Goal: Transaction & Acquisition: Purchase product/service

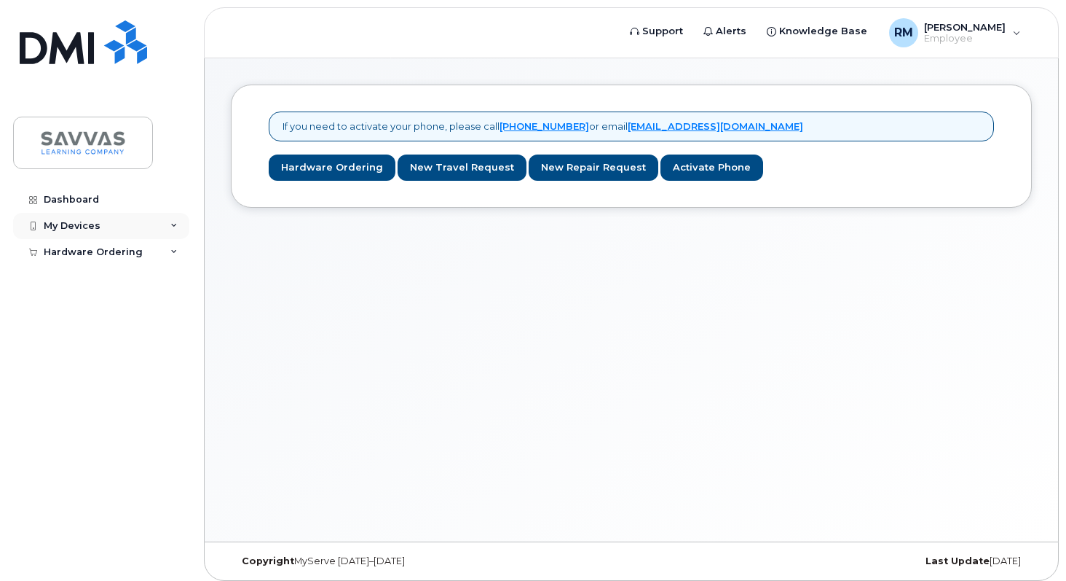
click at [170, 224] on icon at bounding box center [173, 225] width 7 height 7
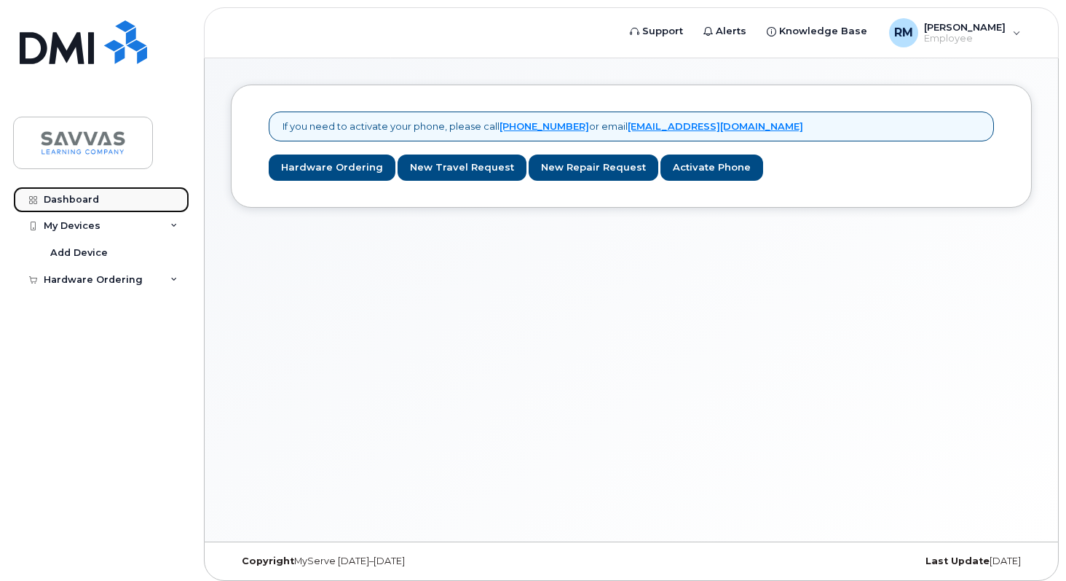
click at [74, 200] on div "Dashboard" at bounding box center [71, 200] width 55 height 12
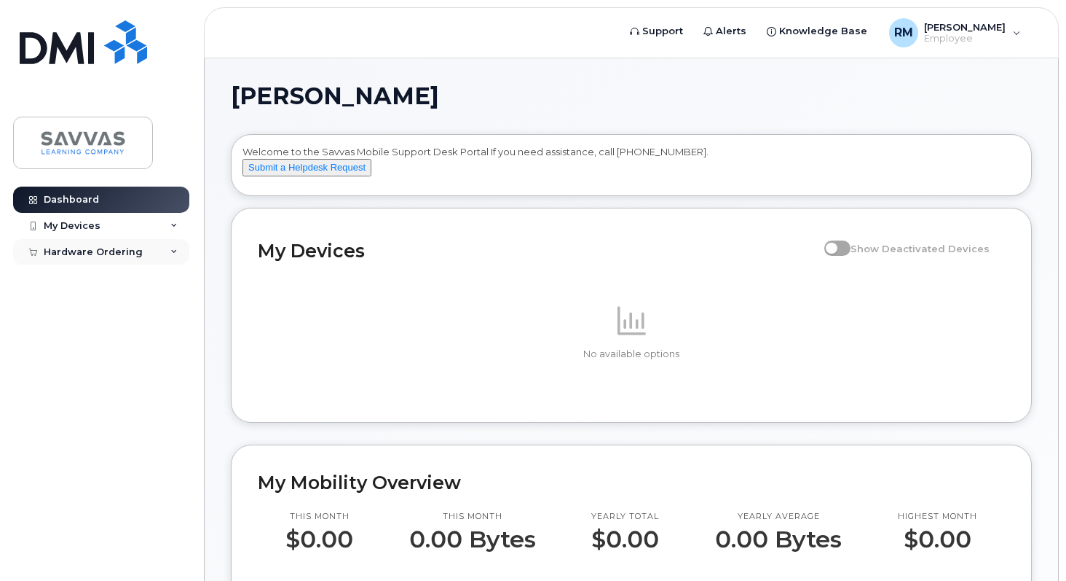
click at [137, 251] on div "Hardware Ordering" at bounding box center [93, 252] width 99 height 12
click at [98, 277] on div "New Order" at bounding box center [77, 278] width 55 height 13
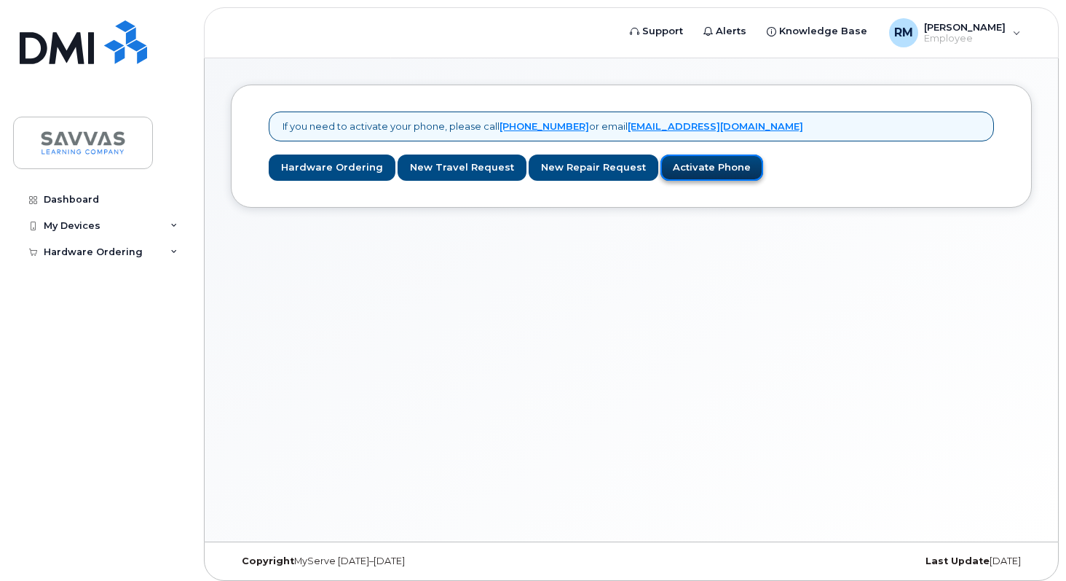
click at [685, 165] on link "Activate Phone" at bounding box center [712, 167] width 103 height 27
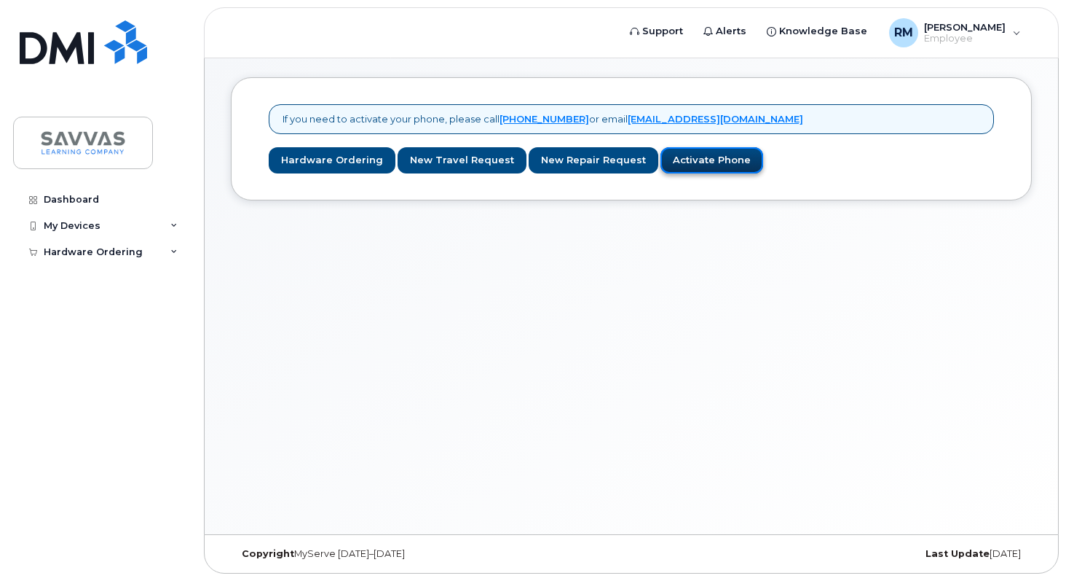
click at [685, 165] on link "Activate Phone" at bounding box center [712, 160] width 103 height 27
click at [342, 164] on link "Hardware Ordering" at bounding box center [332, 160] width 127 height 27
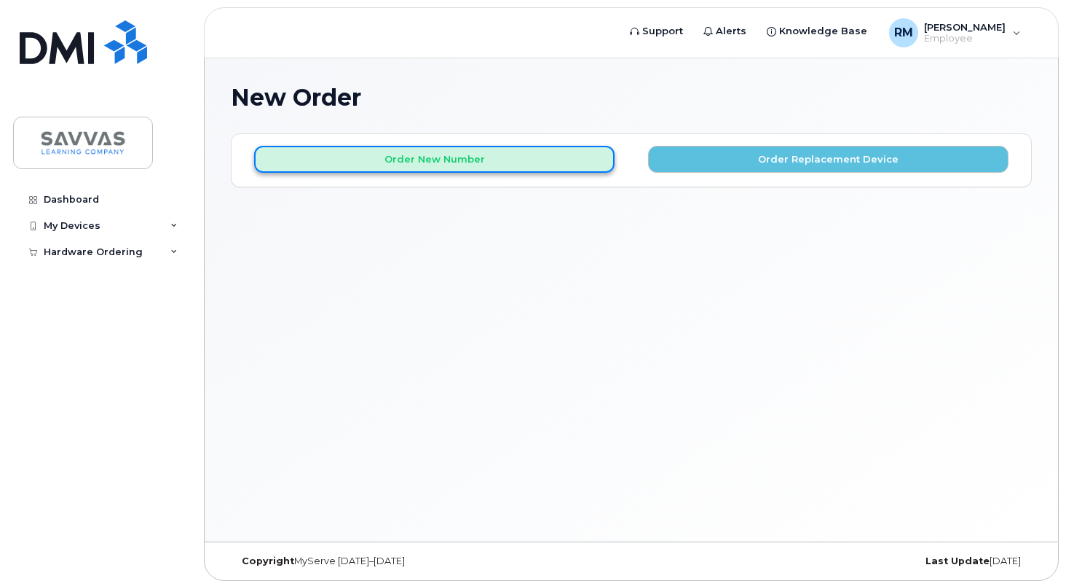
click at [591, 155] on button "Order New Number" at bounding box center [434, 159] width 361 height 27
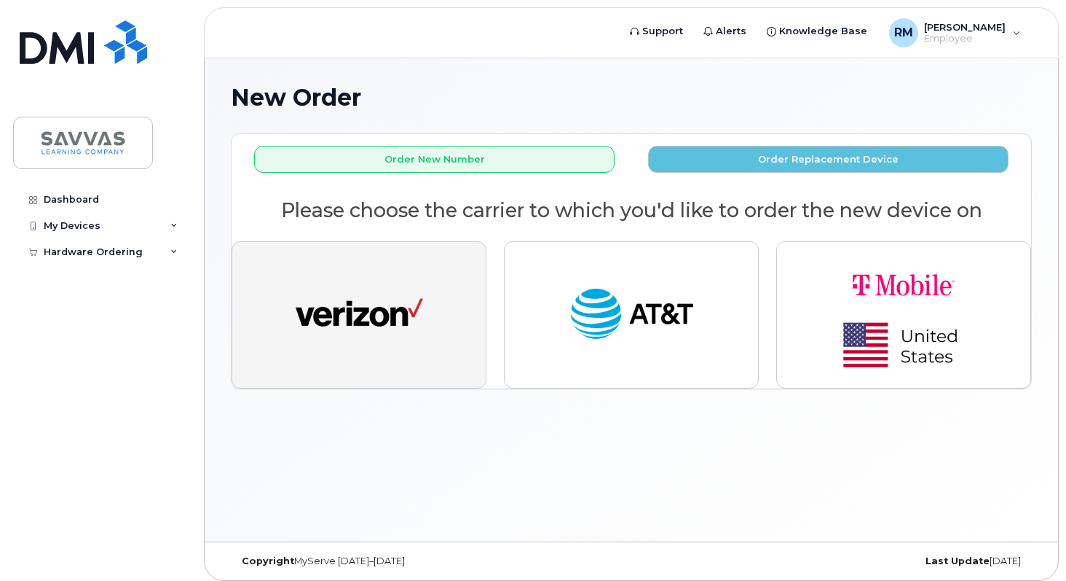
click at [349, 330] on img "button" at bounding box center [359, 315] width 127 height 66
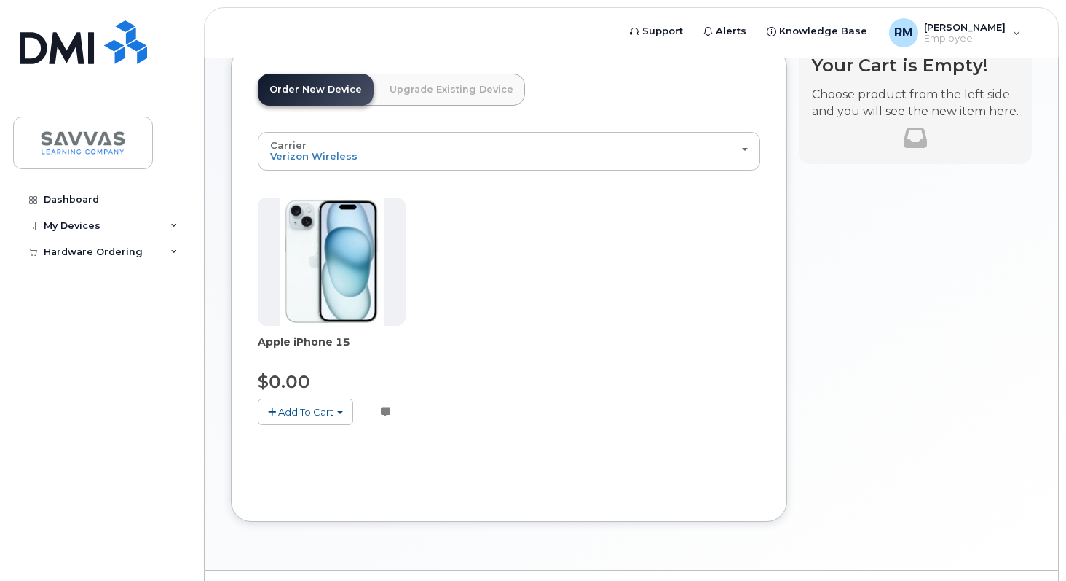
scroll to position [96, 0]
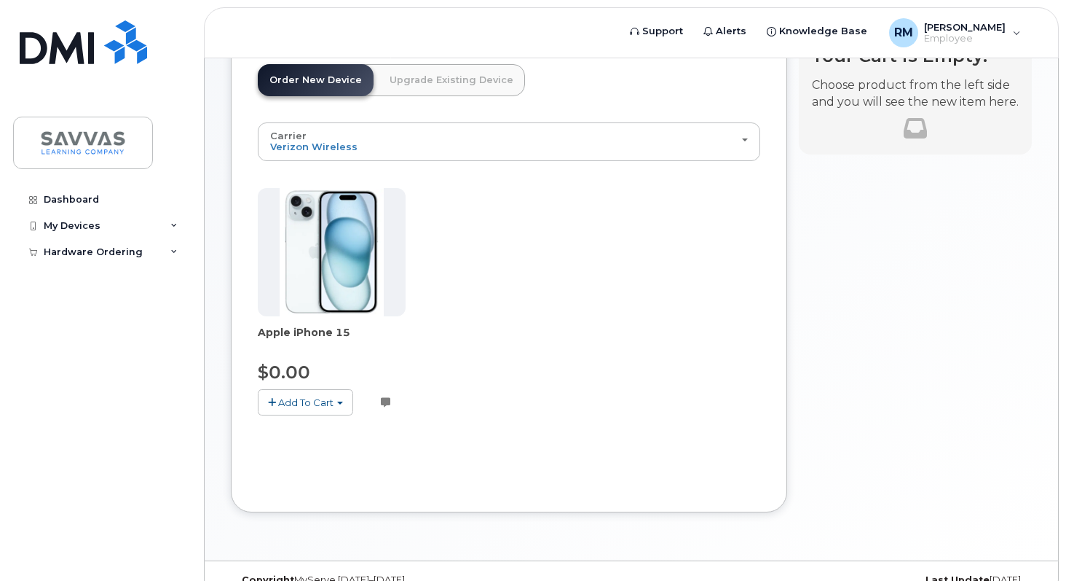
click at [331, 402] on span "Add To Cart" at bounding box center [305, 402] width 55 height 12
click at [478, 357] on div "Apple iPhone 15 $0.00 Add To Cart $0.00 - 3 Year Activation (128GB) Customer no…" at bounding box center [509, 313] width 503 height 251
click at [441, 84] on link "Upgrade Existing Device" at bounding box center [451, 80] width 147 height 32
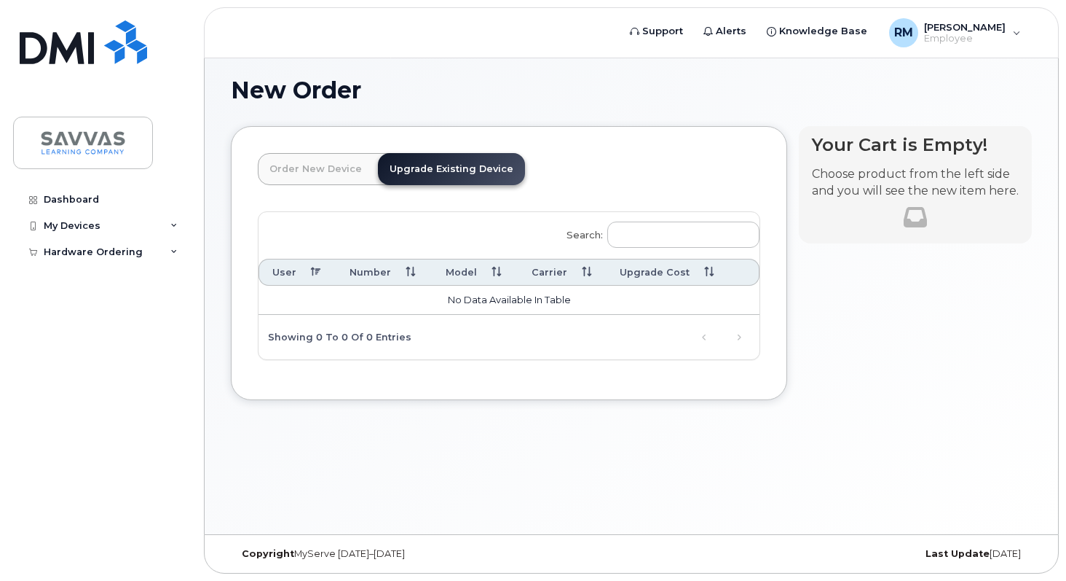
click at [325, 169] on link "Order New Device" at bounding box center [316, 169] width 116 height 32
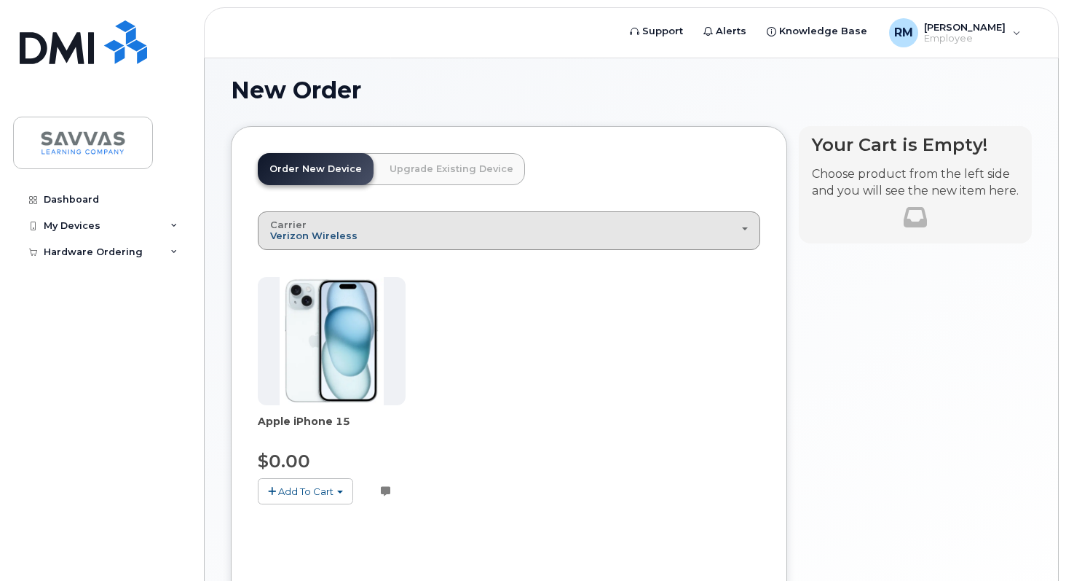
scroll to position [7, 0]
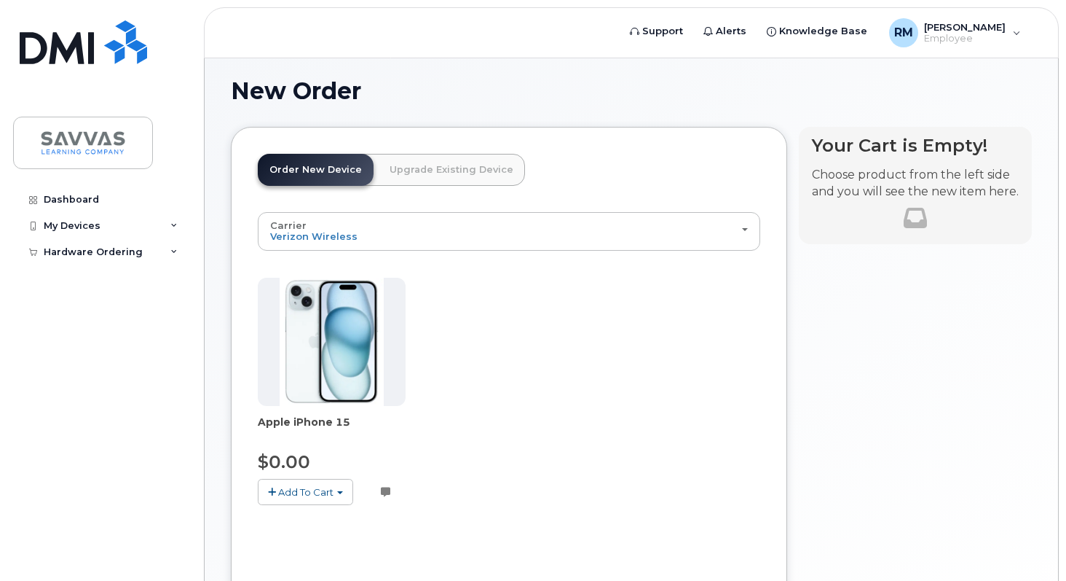
click at [337, 318] on img at bounding box center [332, 342] width 105 height 128
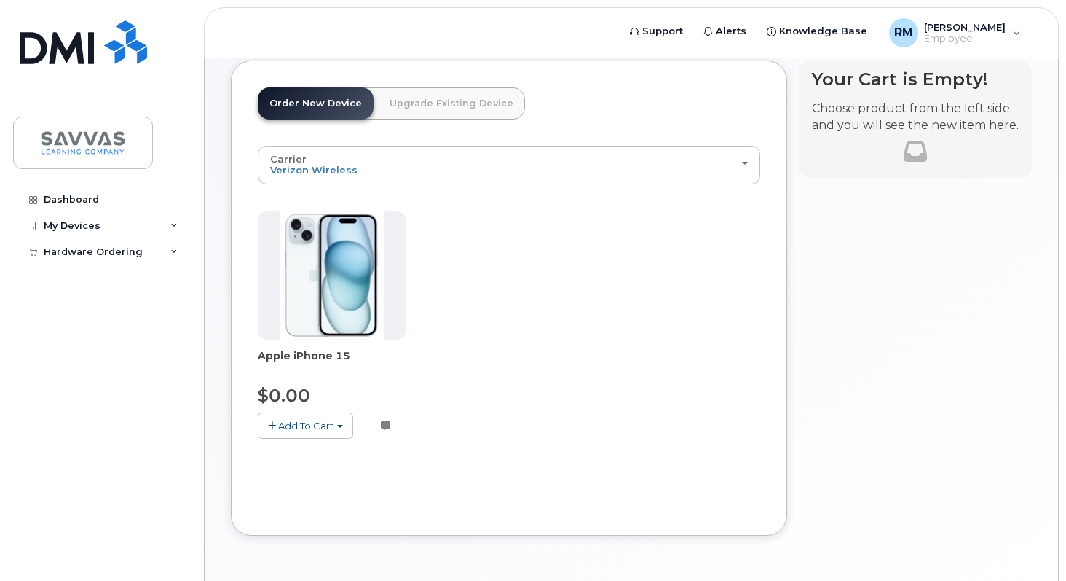
scroll to position [122, 0]
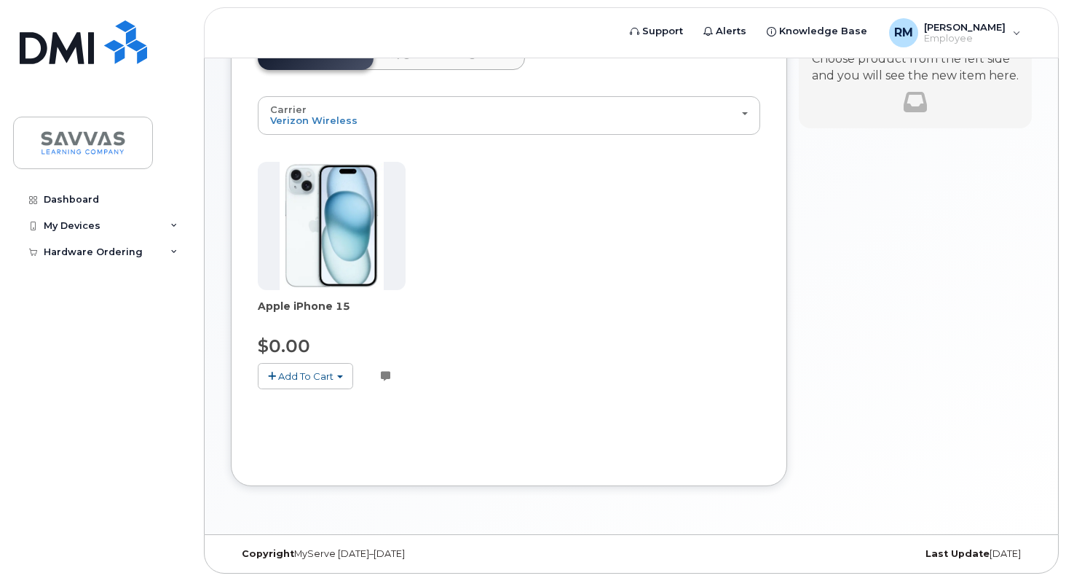
click at [332, 370] on span "Add To Cart" at bounding box center [305, 376] width 55 height 12
click at [332, 402] on link "$0.00 - 3 Year Activation (128GB)" at bounding box center [355, 403] width 188 height 18
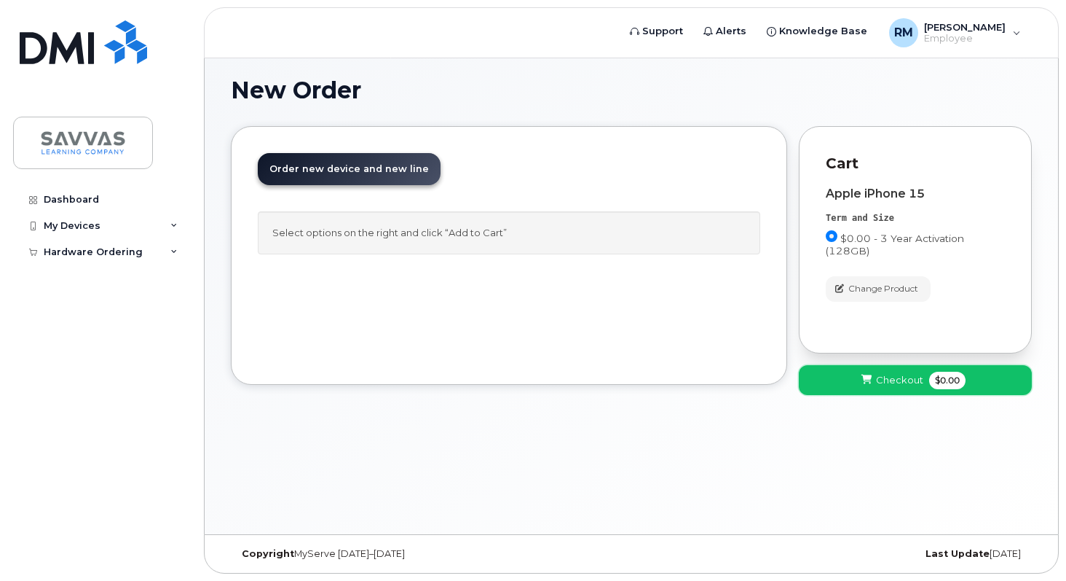
click at [898, 382] on span "Checkout" at bounding box center [899, 380] width 47 height 14
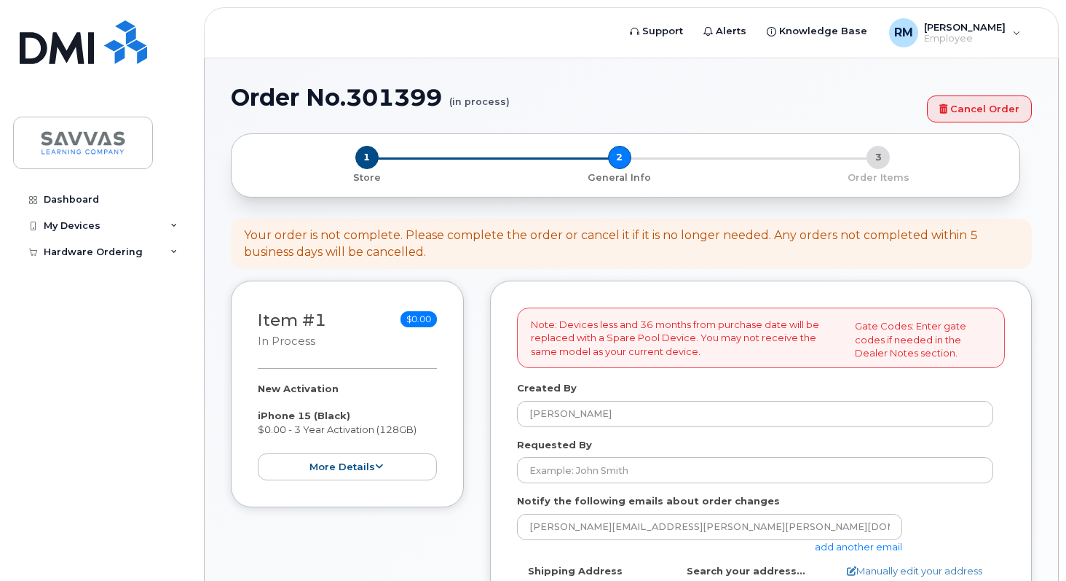
select select
click at [377, 472] on button "more details" at bounding box center [347, 466] width 179 height 27
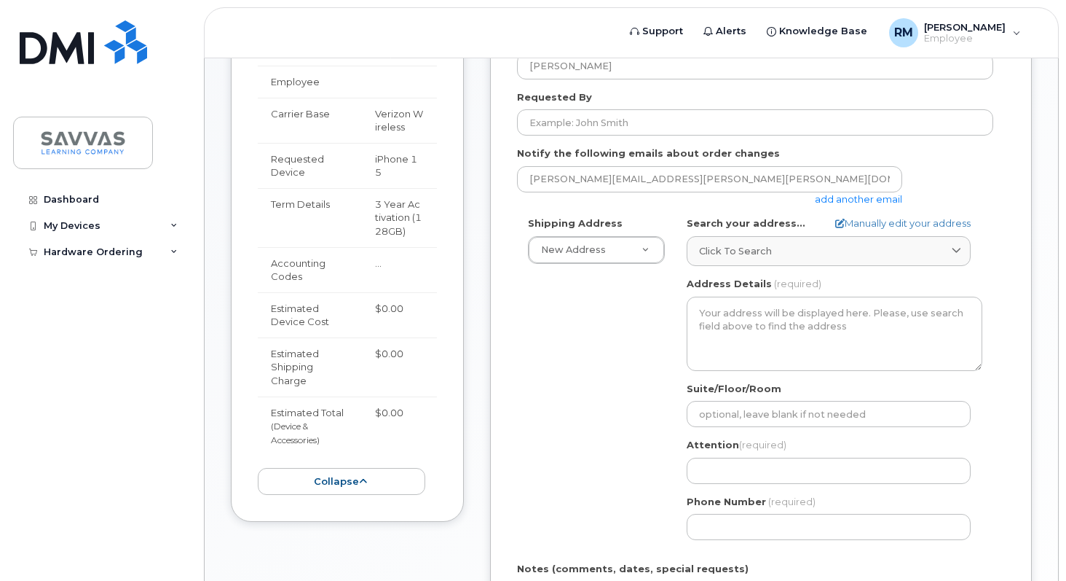
scroll to position [348, 0]
click at [364, 480] on icon at bounding box center [363, 480] width 8 height 9
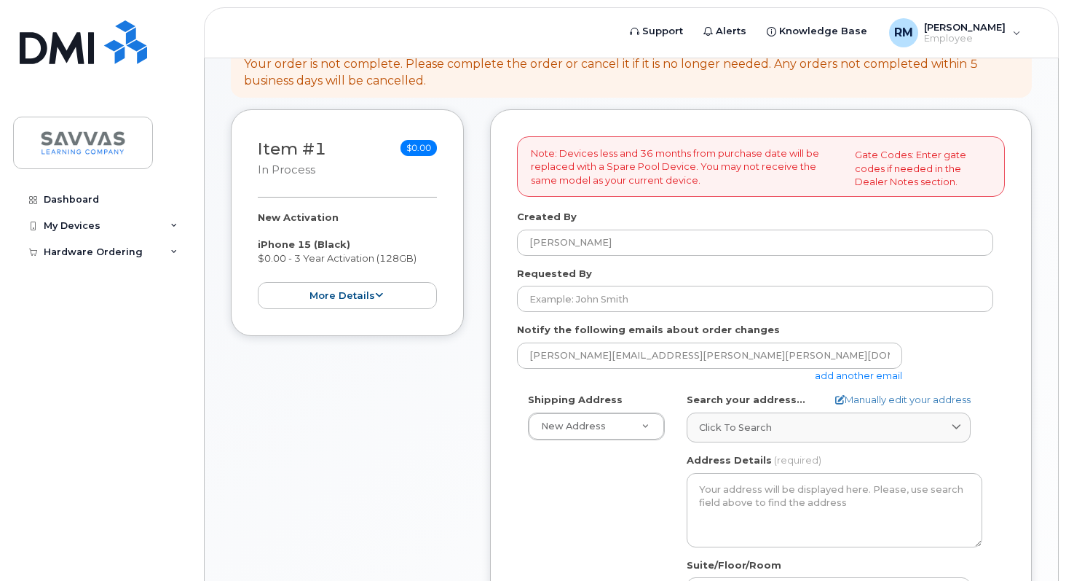
scroll to position [155, 0]
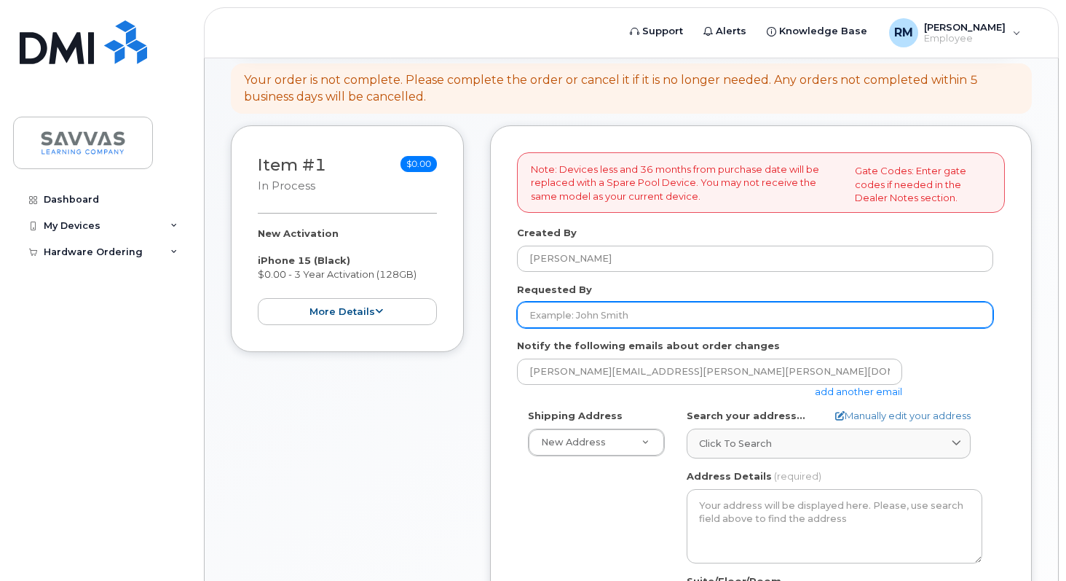
click at [581, 317] on input "Requested By" at bounding box center [755, 315] width 476 height 26
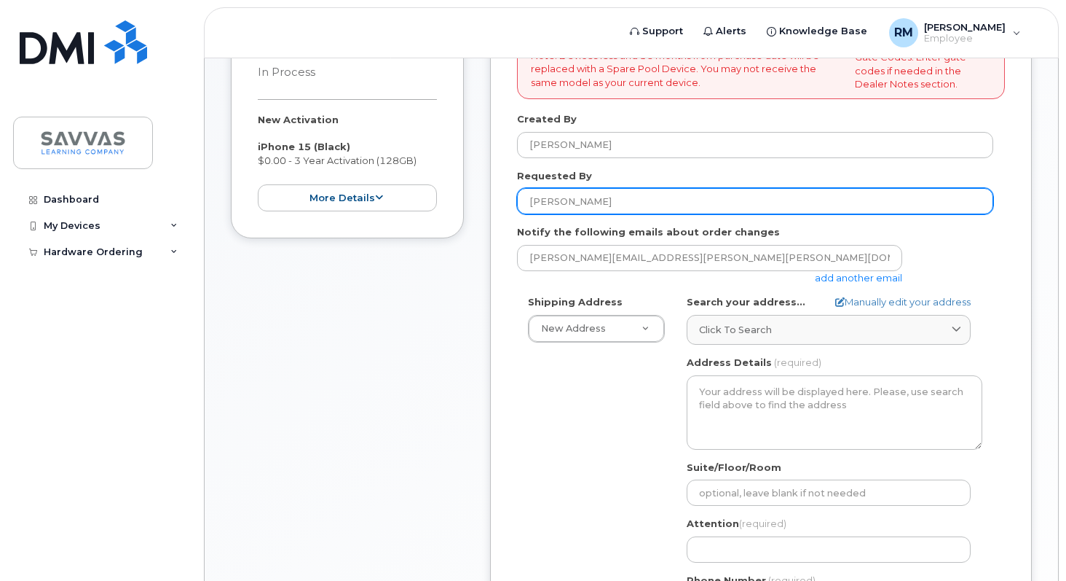
scroll to position [279, 0]
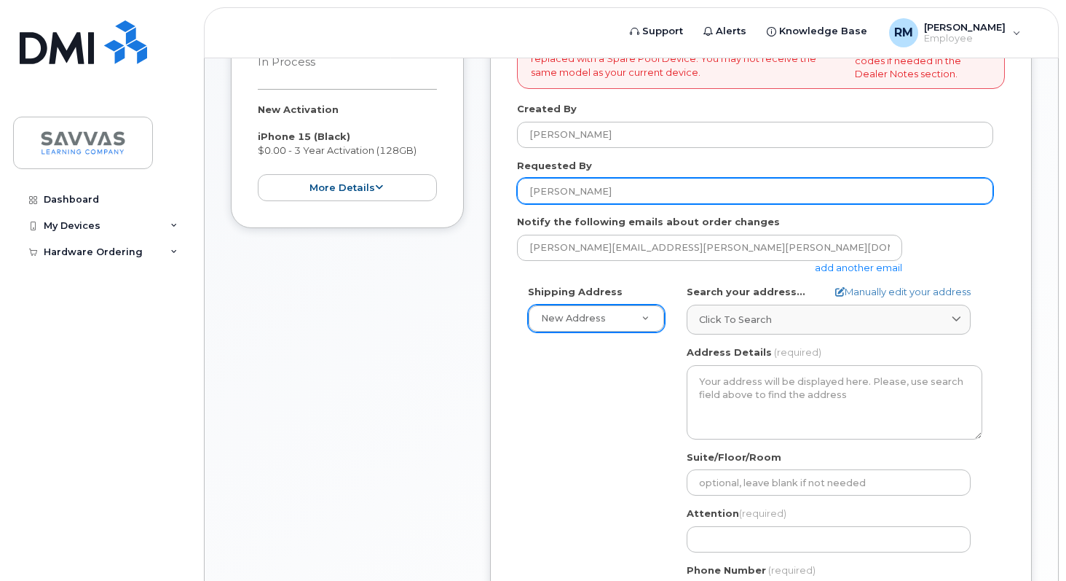
type input "[PERSON_NAME]"
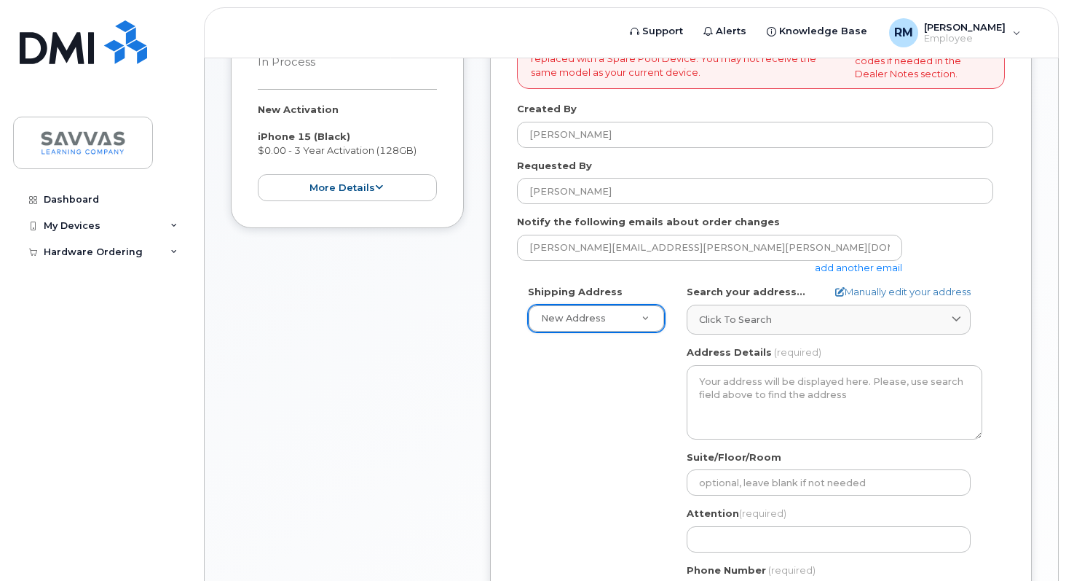
click at [733, 312] on link "Click to search" at bounding box center [829, 319] width 284 height 30
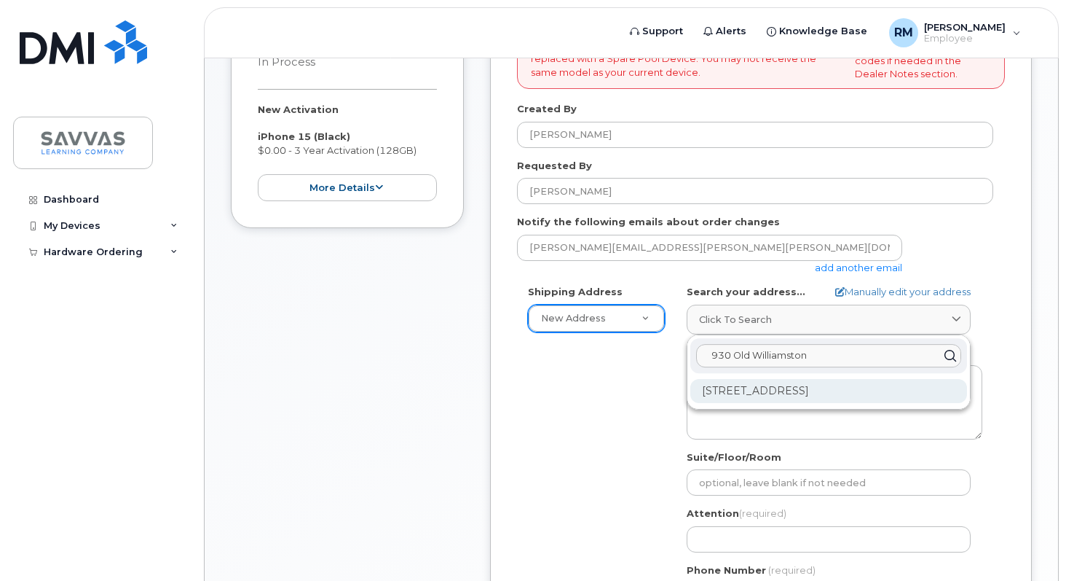
type input "930 Old Williamston"
click at [746, 389] on div "930 Old Williamston Rd Piedmont SC 29673-8018" at bounding box center [828, 391] width 277 height 24
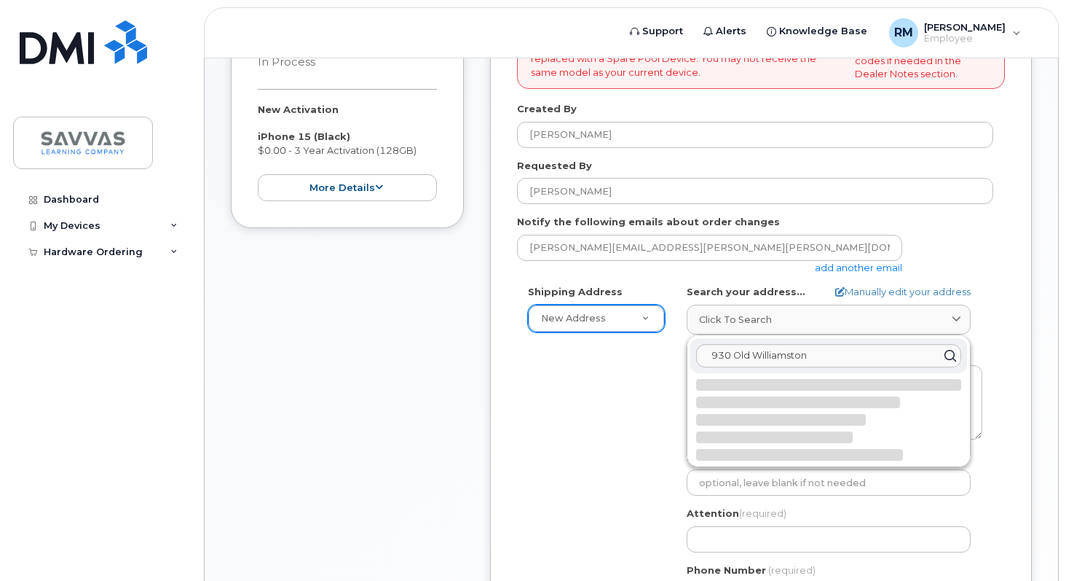
select select
type textarea "930 Old Williamston Rd PIEDMONT SC 29673-8018 UNITED STATES"
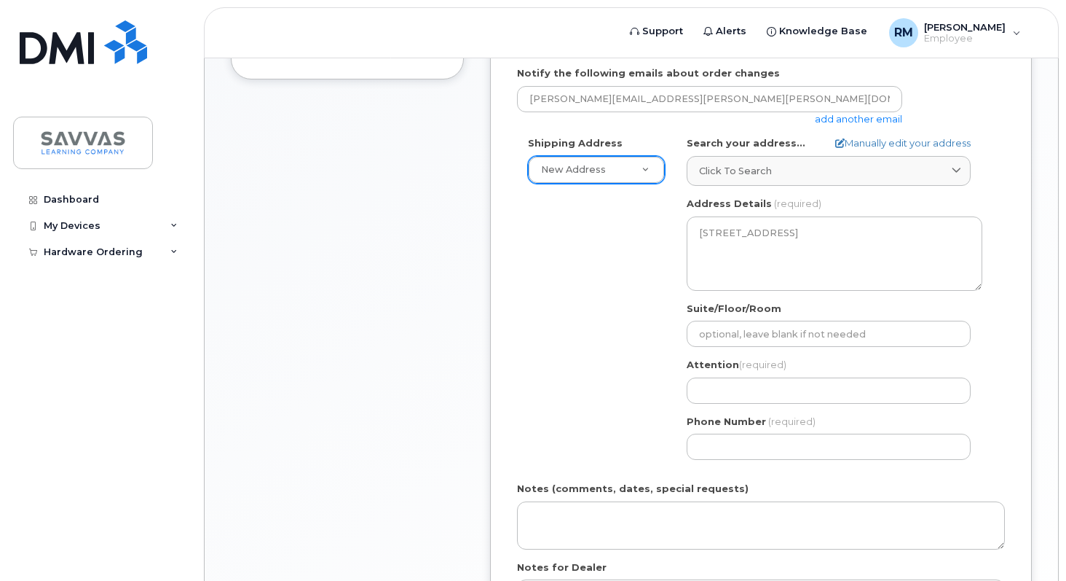
scroll to position [436, 0]
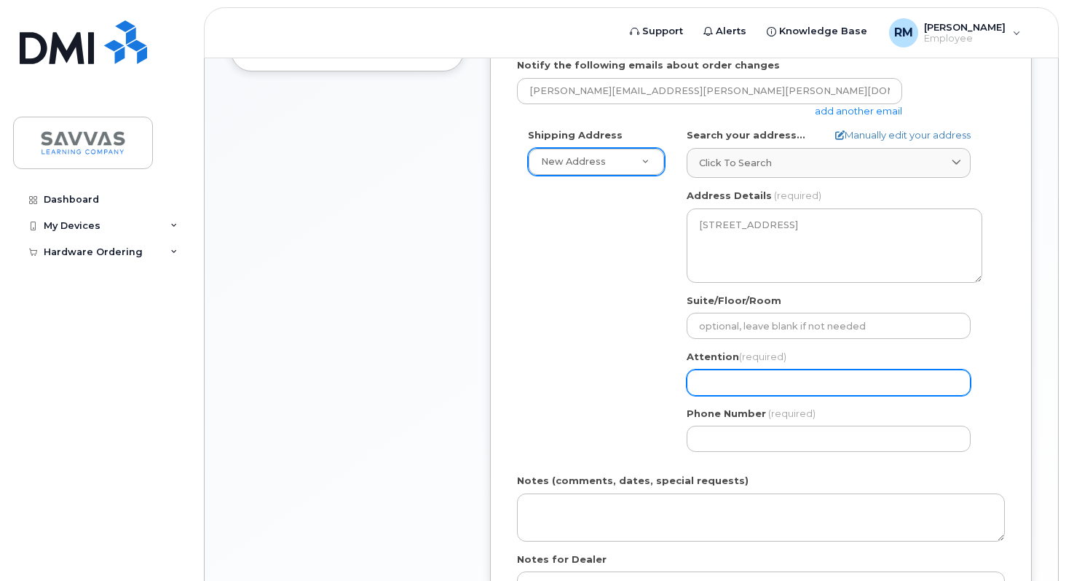
click at [726, 382] on input "Attention (required)" at bounding box center [829, 382] width 284 height 26
select select
type input "R"
select select
type input "Ra"
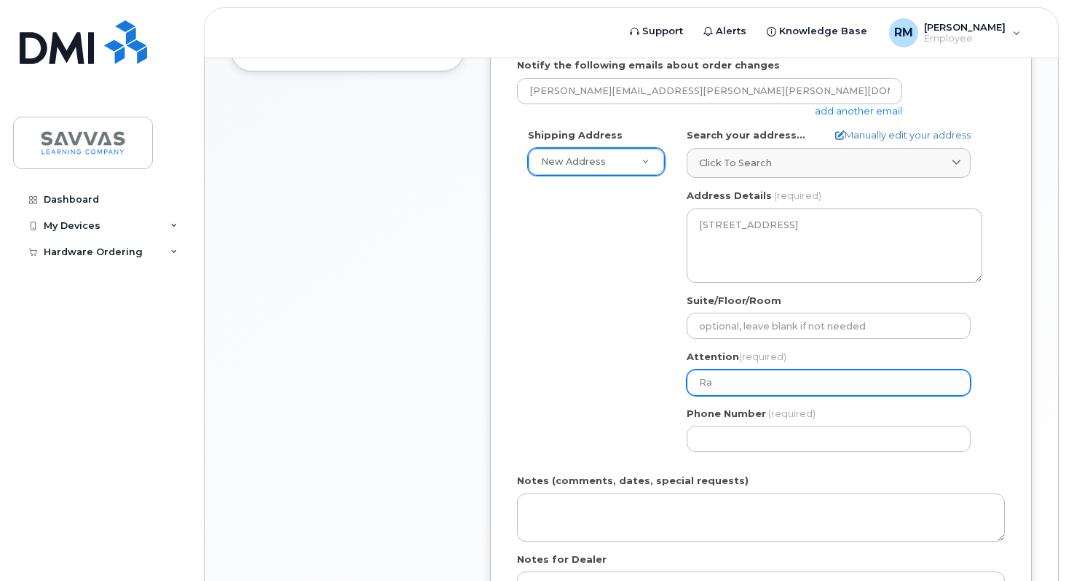
select select
type input "Rand"
select select
type input "[PERSON_NAME]"
select select
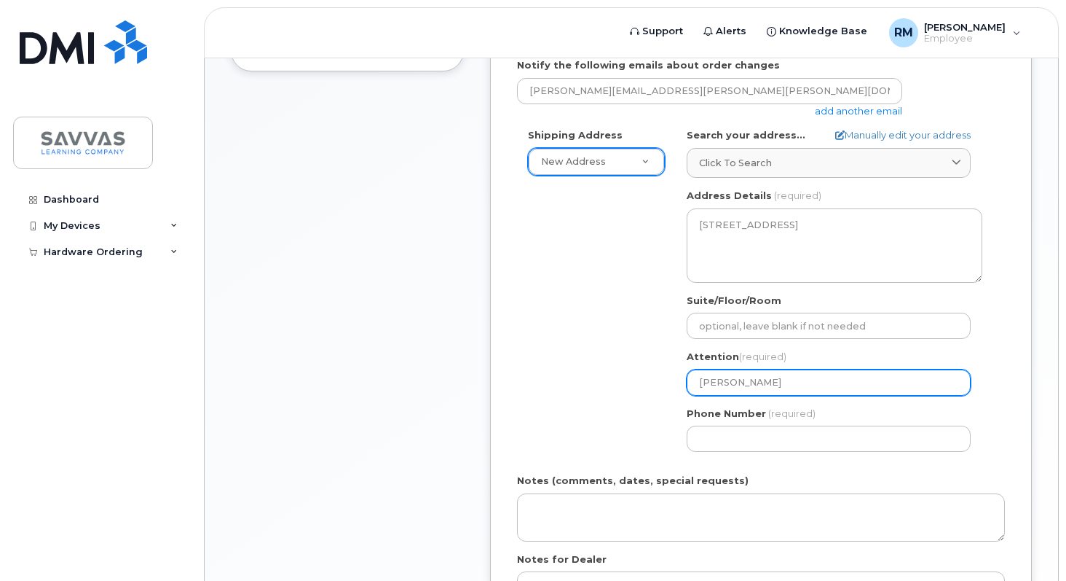
type input "[PERSON_NAME]"
select select
type input "[PERSON_NAME]"
select select
type input "[PERSON_NAME]"
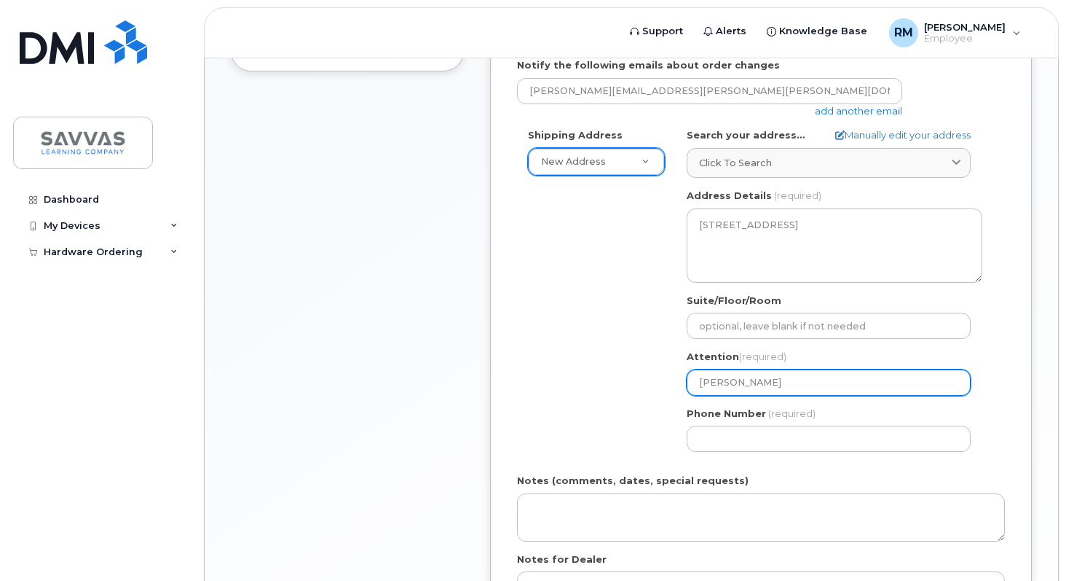
select select
type input "[PERSON_NAME]"
select select
type input "[PERSON_NAME]"
select select
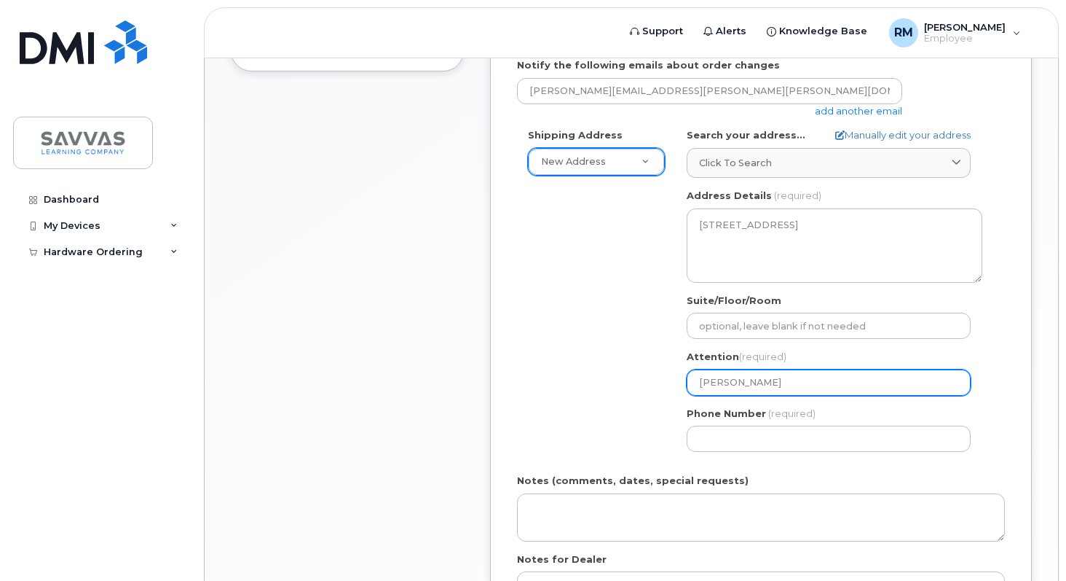
type input "[PERSON_NAME]"
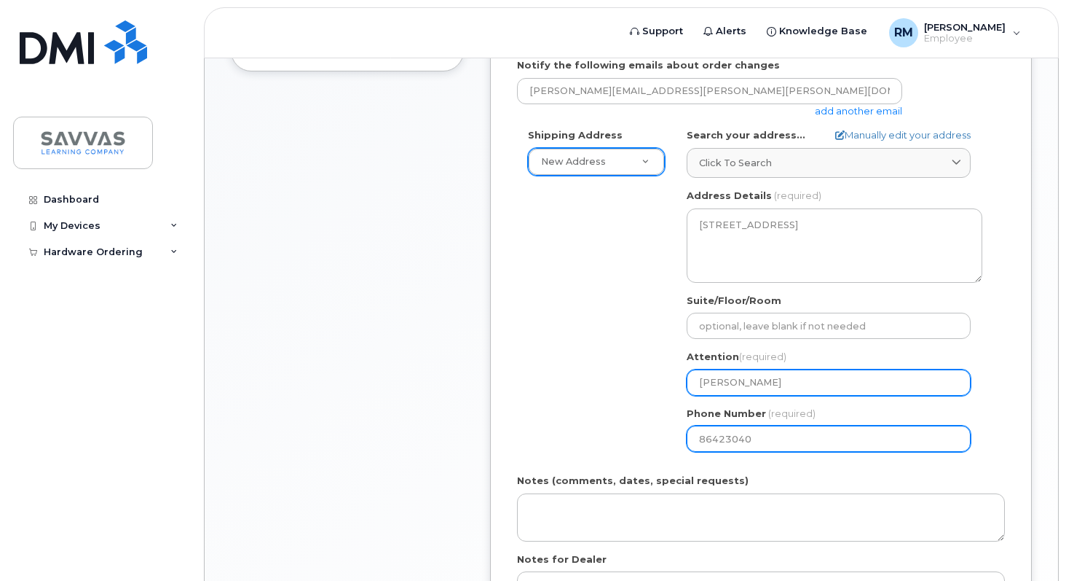
type input "864230401"
select select
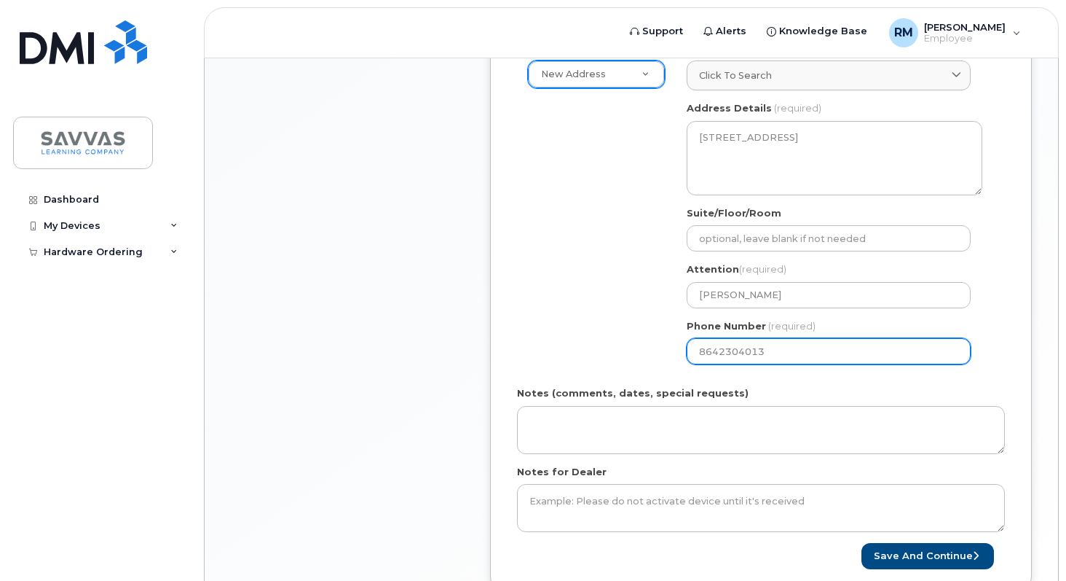
scroll to position [542, 0]
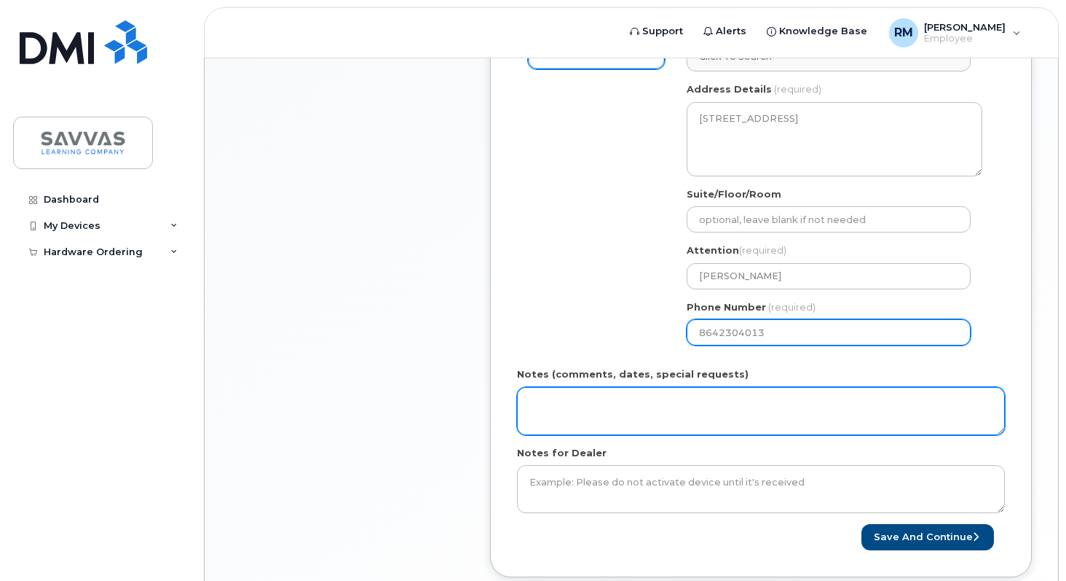
type input "8642304013"
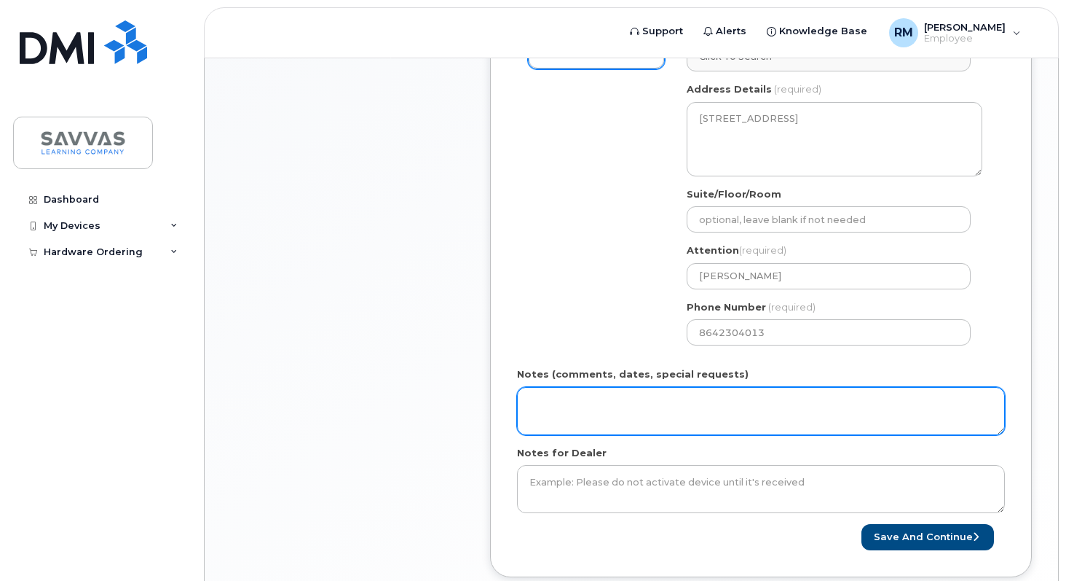
click at [582, 400] on textarea "Notes (comments, dates, special requests)" at bounding box center [761, 411] width 488 height 48
type textarea "I want to port this number from Spectrum Mobile"
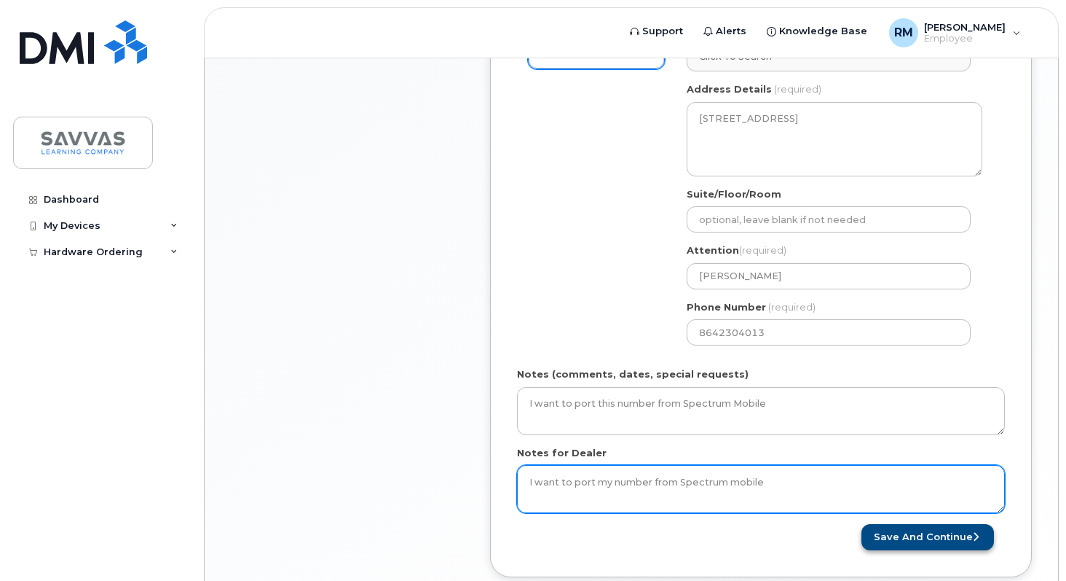
type textarea "I want to port my number from Spectrum mobile"
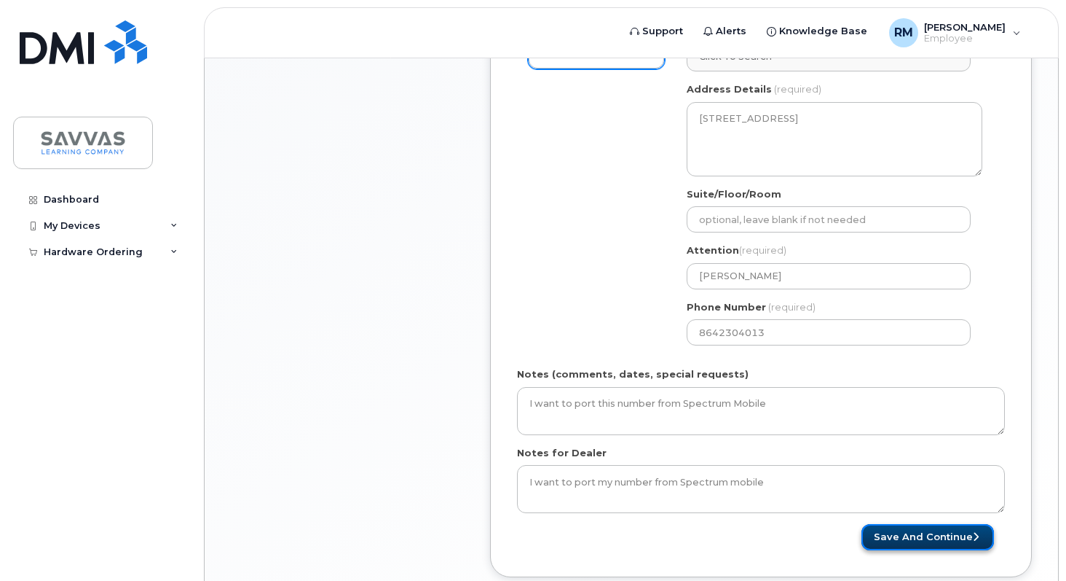
click at [916, 534] on button "Save and Continue" at bounding box center [928, 537] width 133 height 27
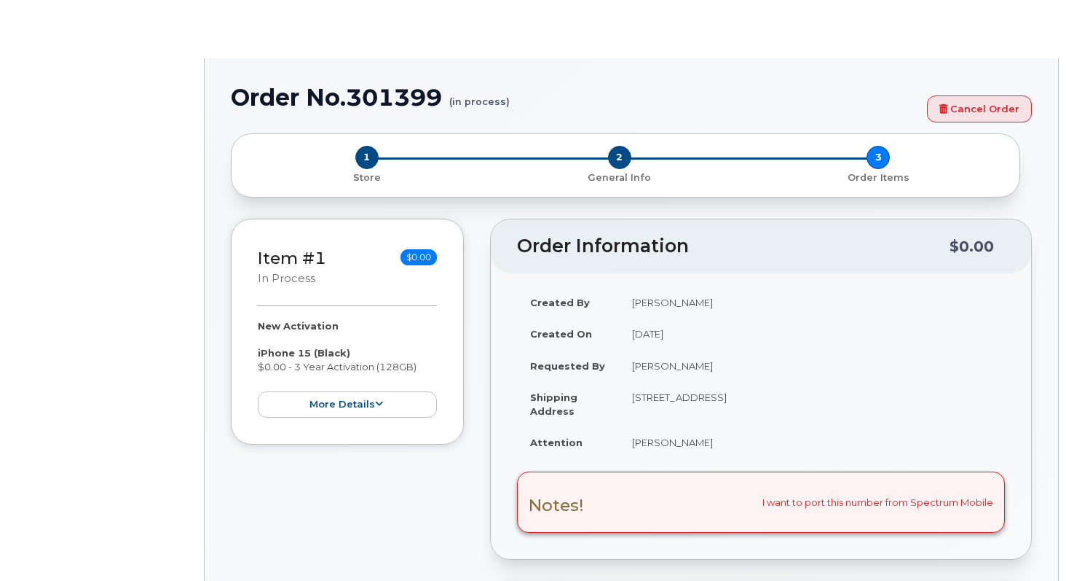
select select "1762881"
radio input "true"
select select
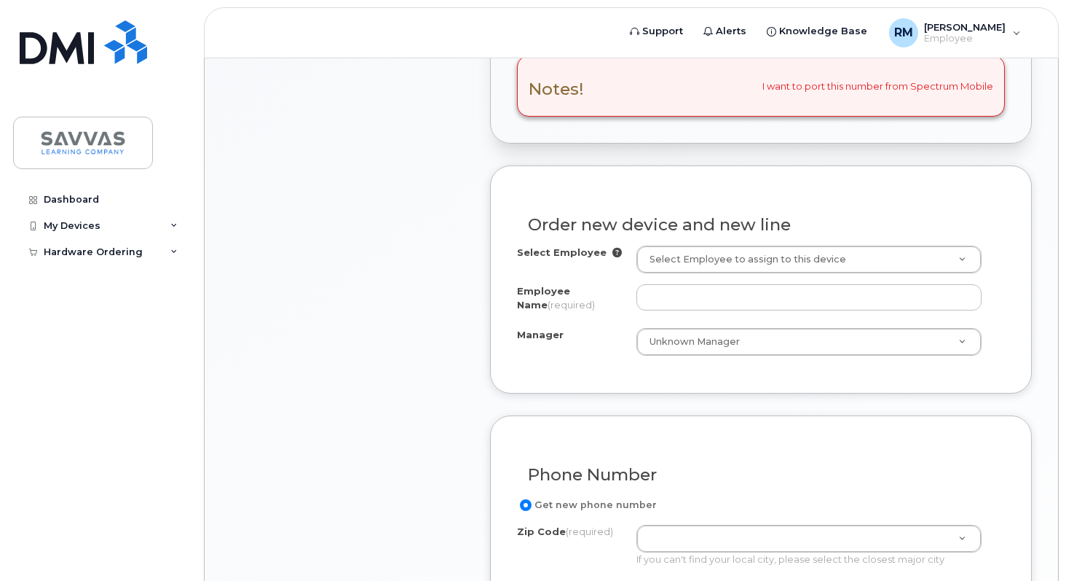
scroll to position [483, 0]
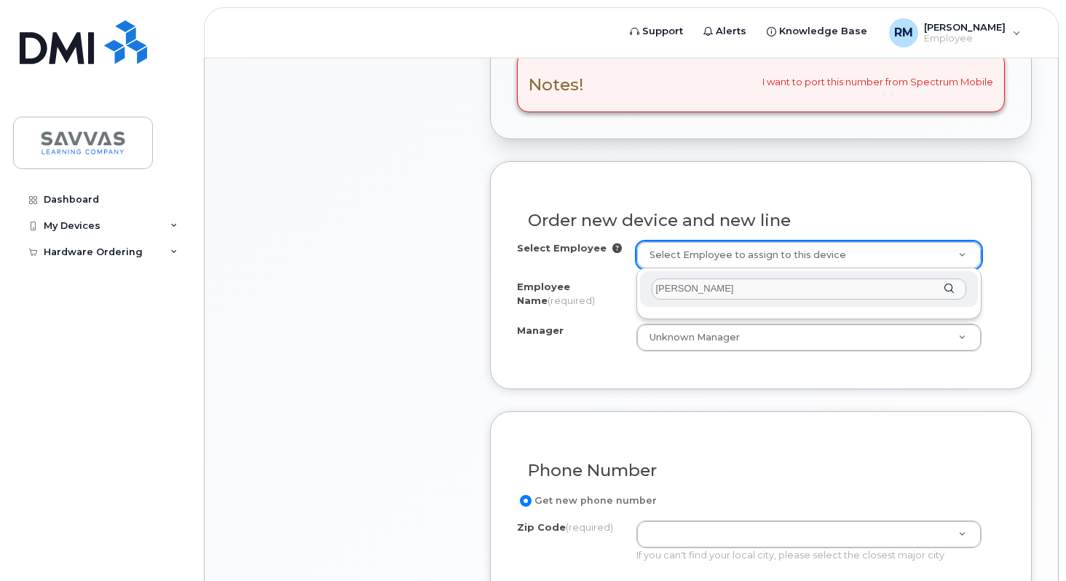
type input "[PERSON_NAME]"
click at [948, 287] on div "[PERSON_NAME]" at bounding box center [809, 289] width 339 height 36
type input "r"
type input "Rand"
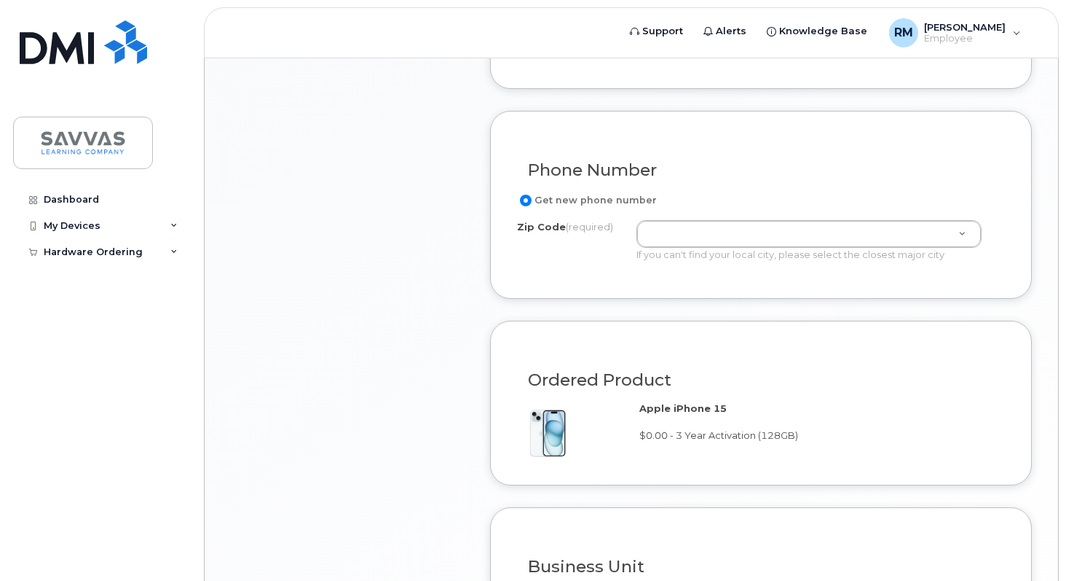
scroll to position [789, 0]
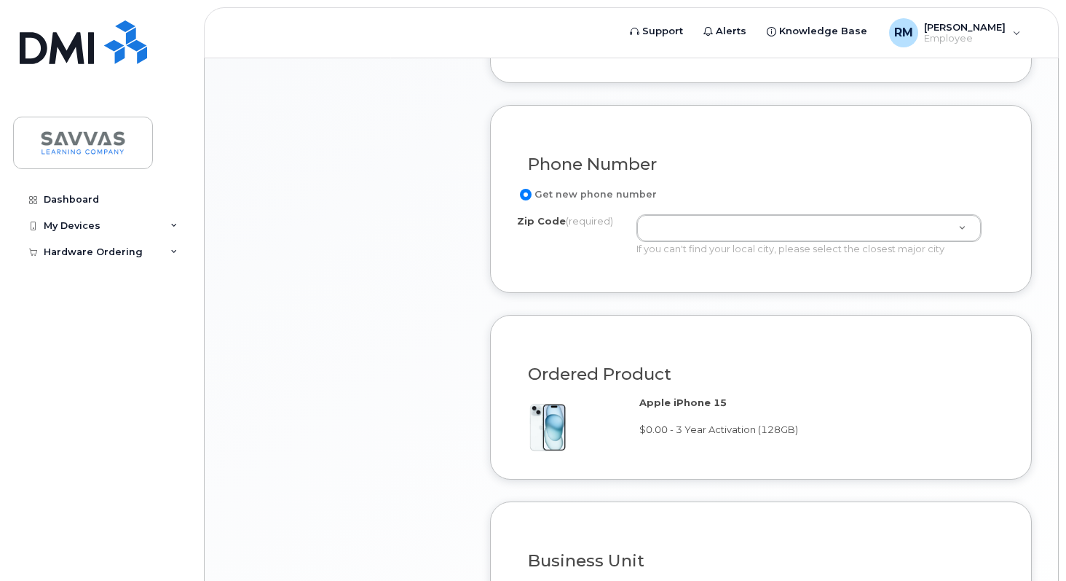
click at [528, 194] on input "Get new phone number" at bounding box center [526, 195] width 12 height 12
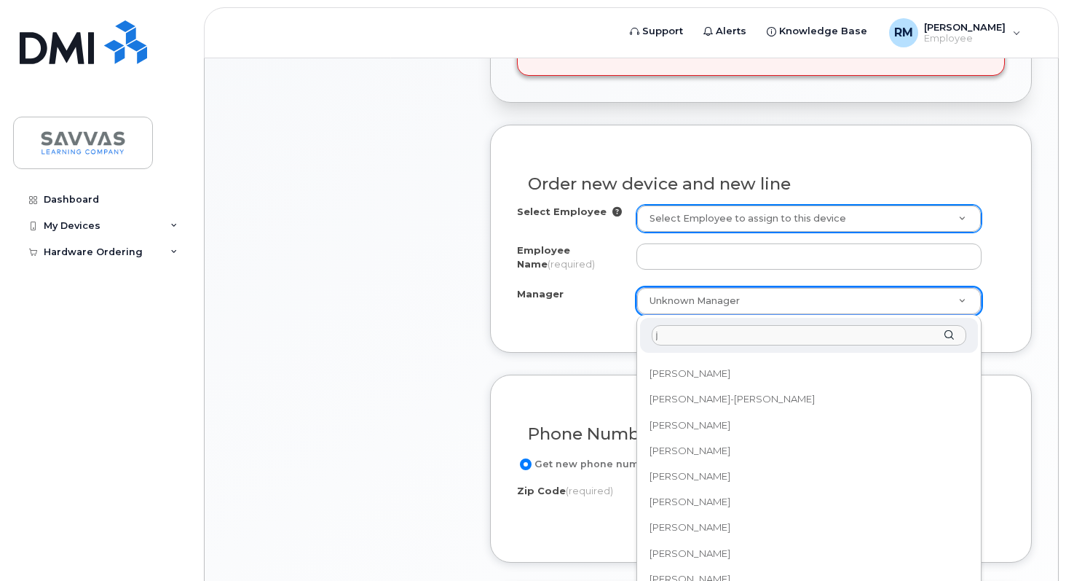
scroll to position [0, 0]
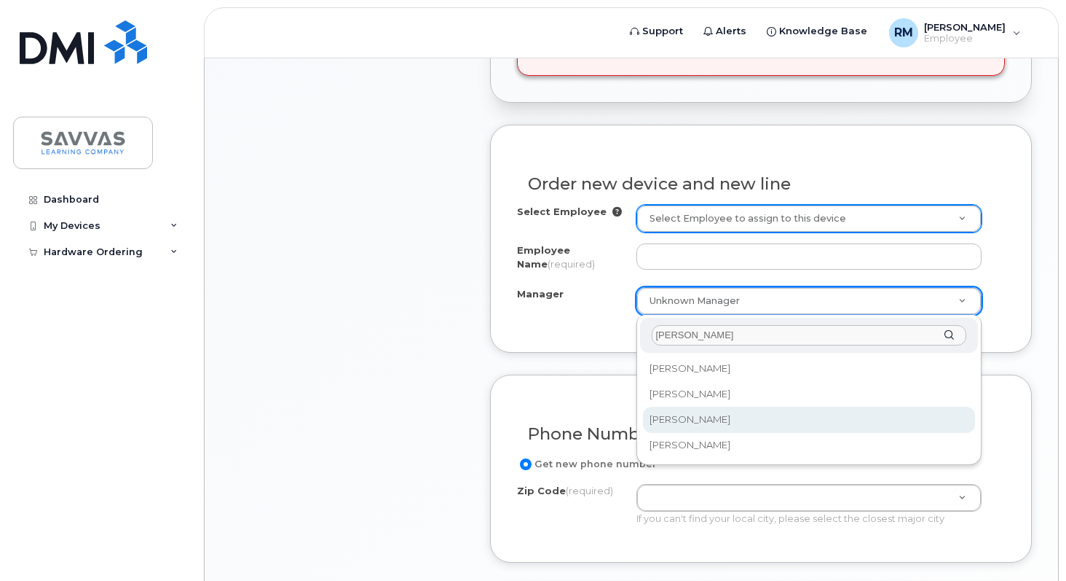
type input "james"
select select "2015642"
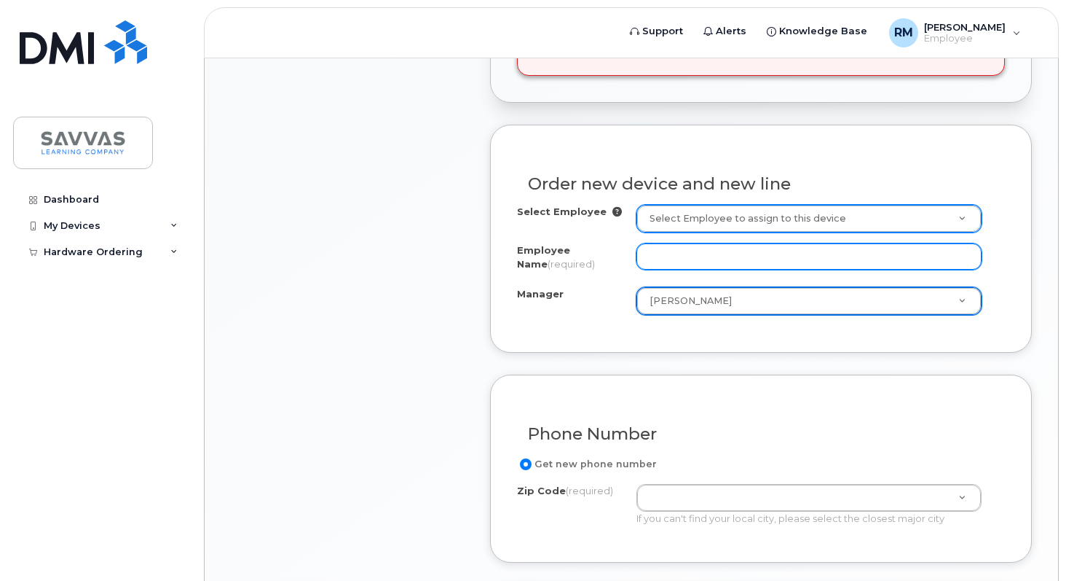
click at [653, 259] on input "Employee Name (required)" at bounding box center [810, 256] width 346 height 26
type input "[PERSON_NAME]"
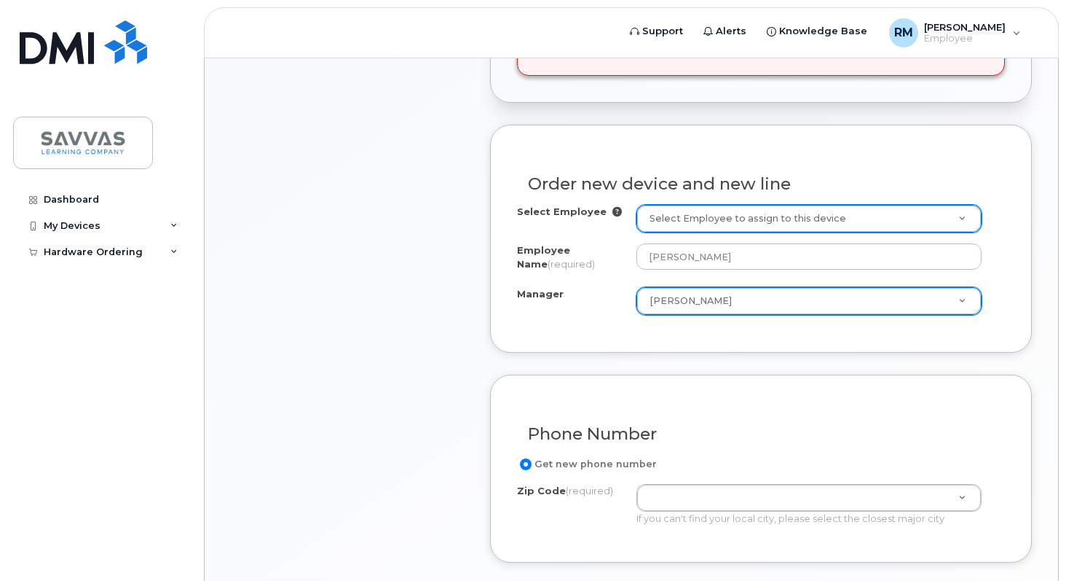
click at [451, 318] on div "Item #1 in process $0.00 New Activation iPhone 15 (Black) $0.00 - 3 Year Activa…" at bounding box center [347, 376] width 233 height 1231
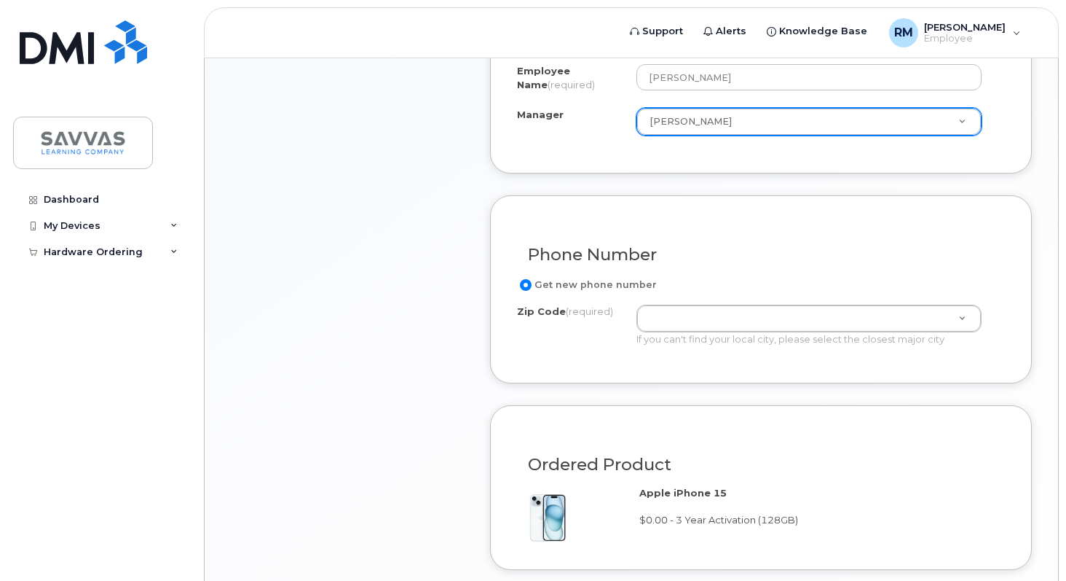
scroll to position [707, 0]
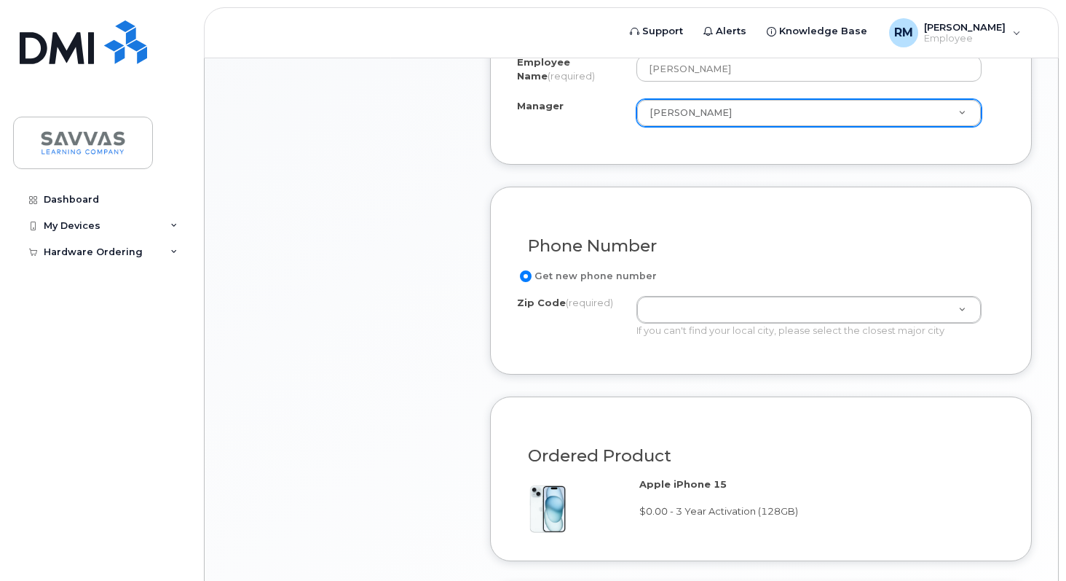
click at [524, 276] on input "Get new phone number" at bounding box center [526, 276] width 12 height 12
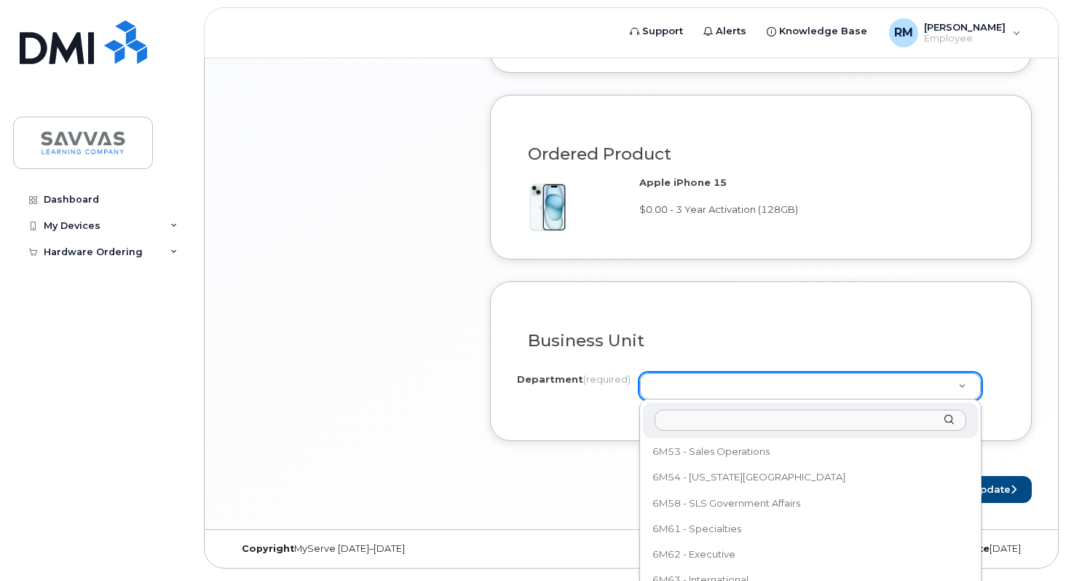
scroll to position [2691, 0]
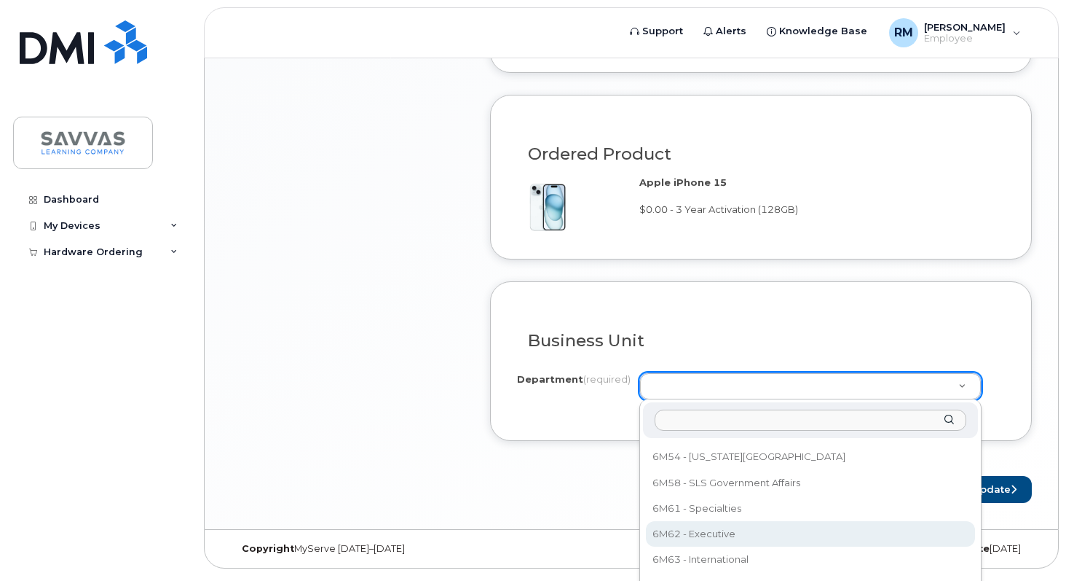
select select "6M62 - Executive"
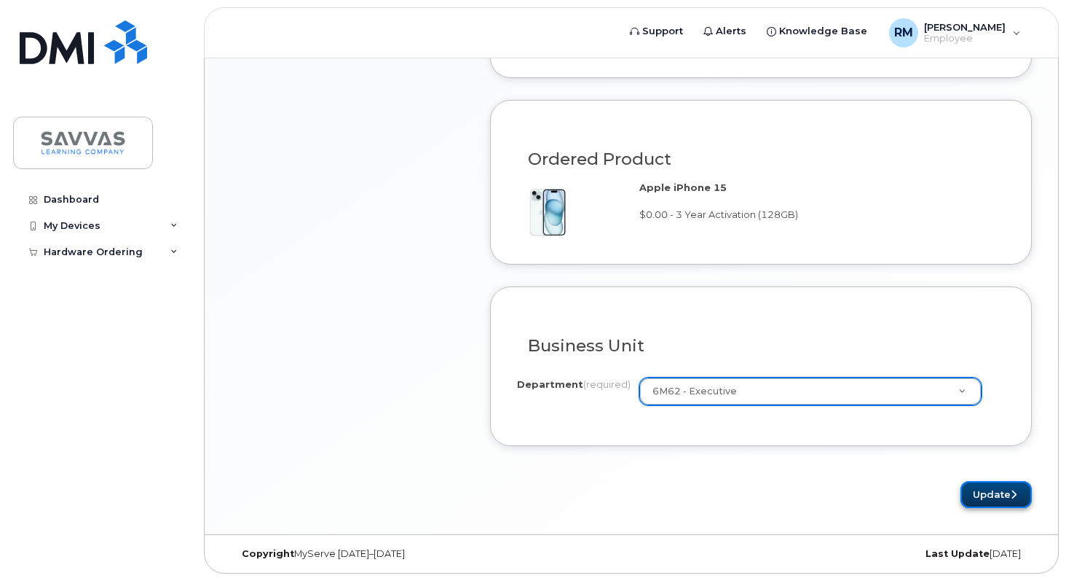
click at [991, 494] on button "Update" at bounding box center [996, 494] width 71 height 27
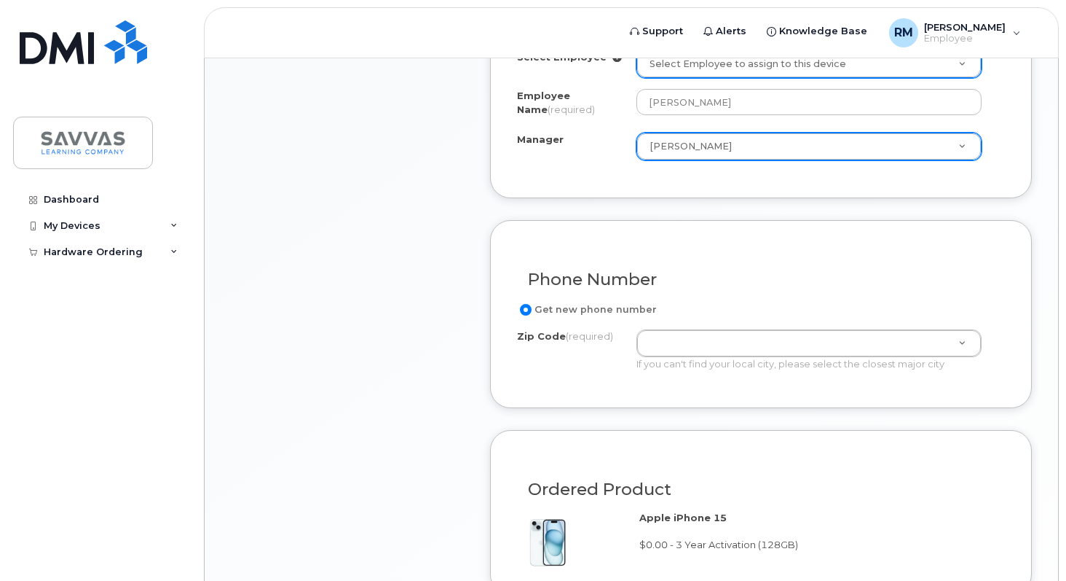
scroll to position [670, 0]
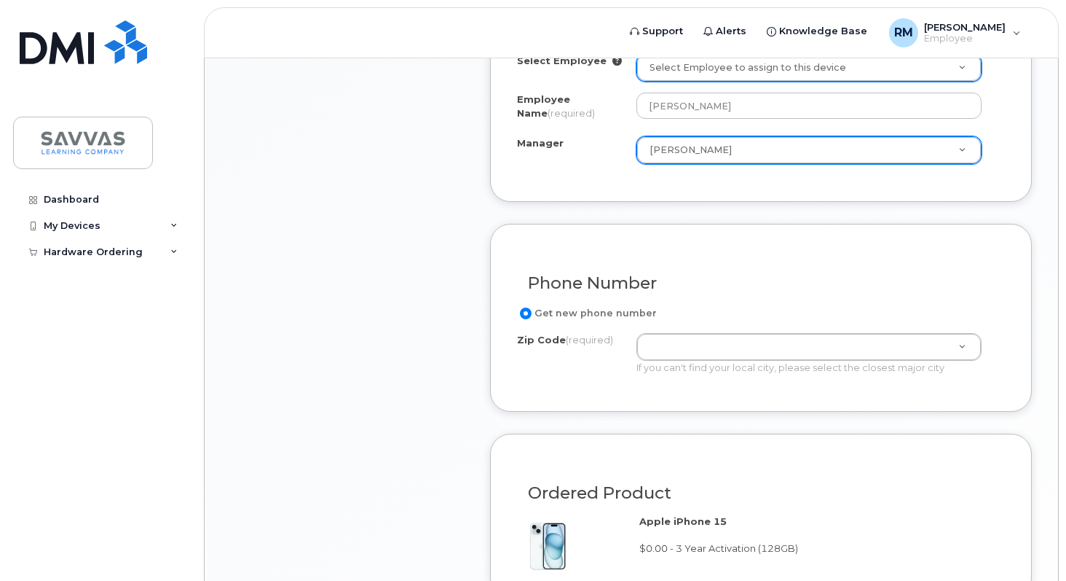
click at [427, 360] on div "Item #1 in process $0.00 New Activation iPhone 15 (Black) $0.00 - 3 Year Activa…" at bounding box center [347, 225] width 233 height 1231
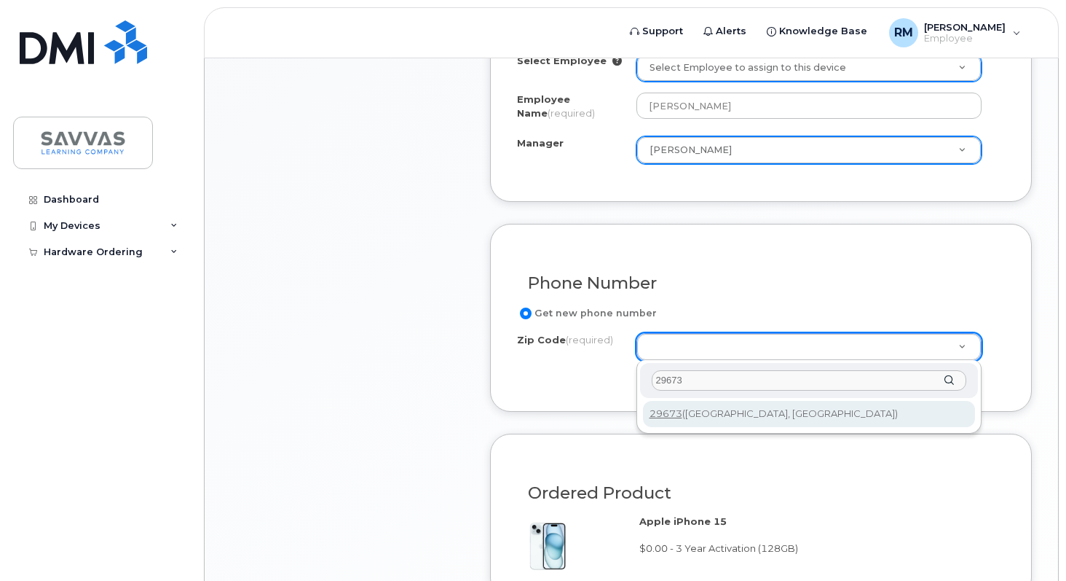
type input "29673"
type input "29673 (Piedmont, SC)"
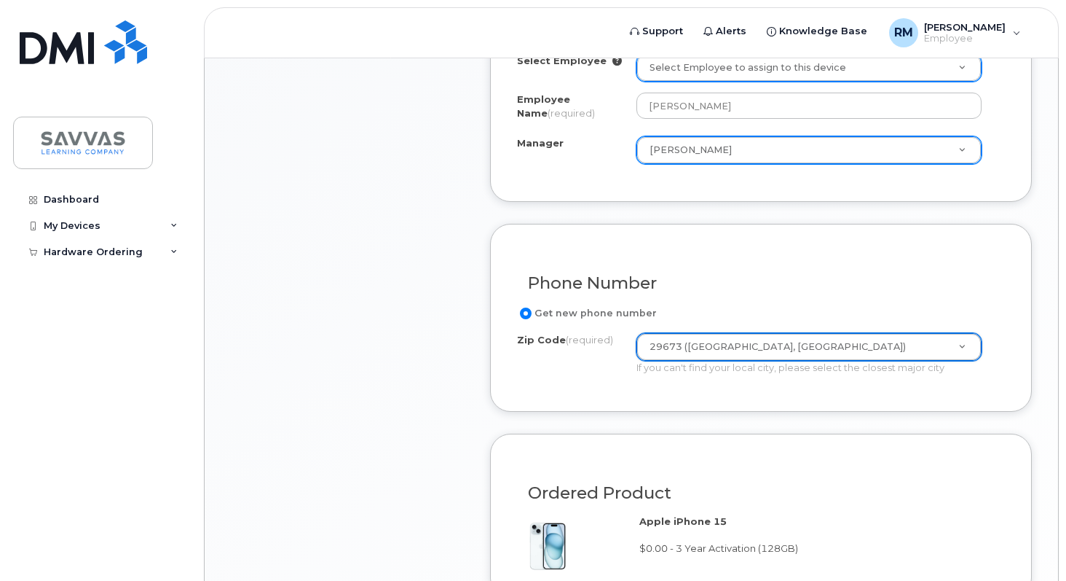
click at [525, 317] on input "Get new phone number" at bounding box center [526, 313] width 12 height 12
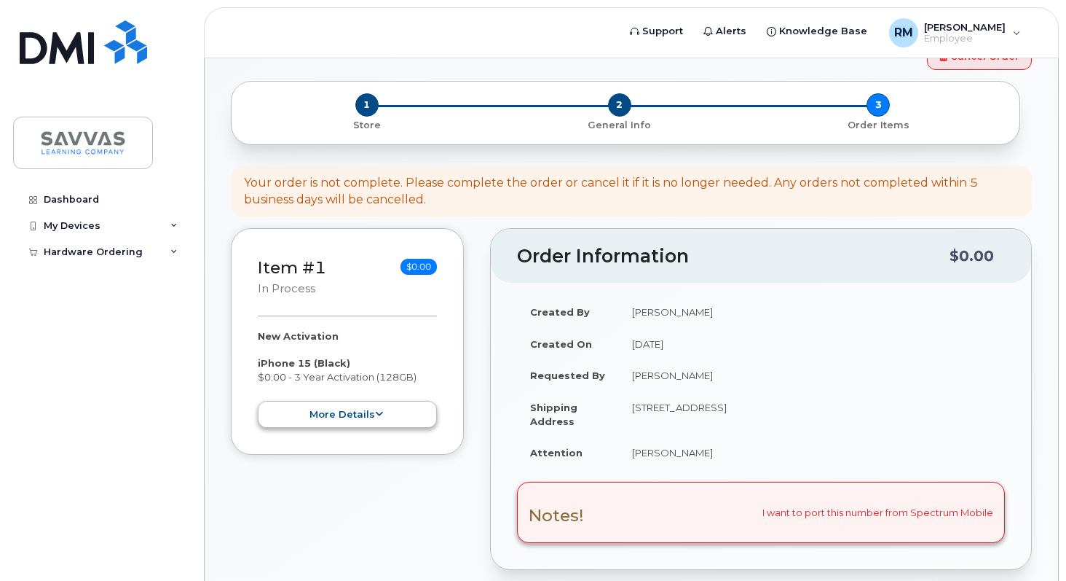
scroll to position [49, 0]
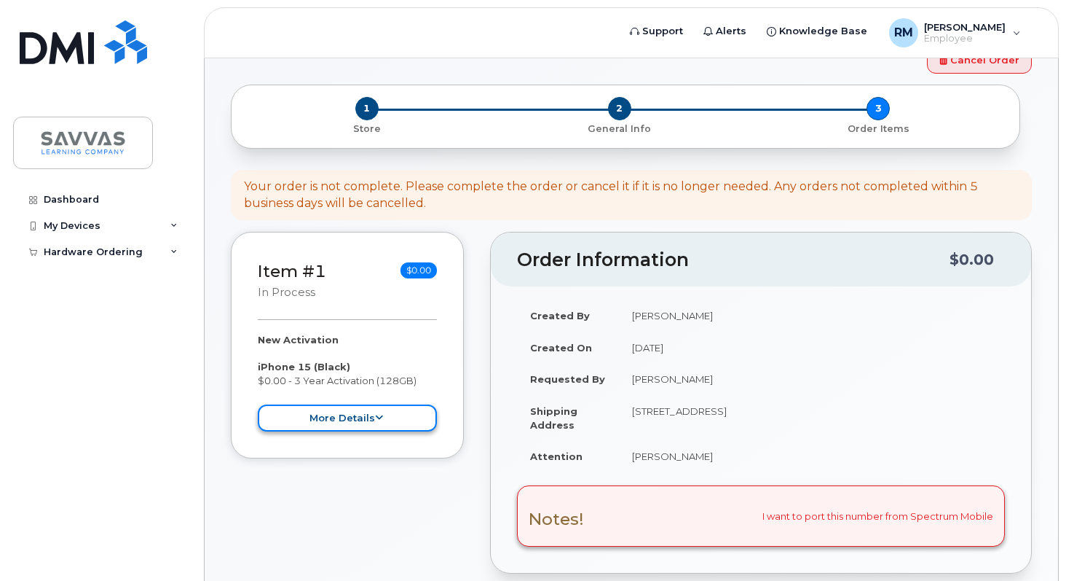
click at [394, 417] on button "more details" at bounding box center [347, 417] width 179 height 27
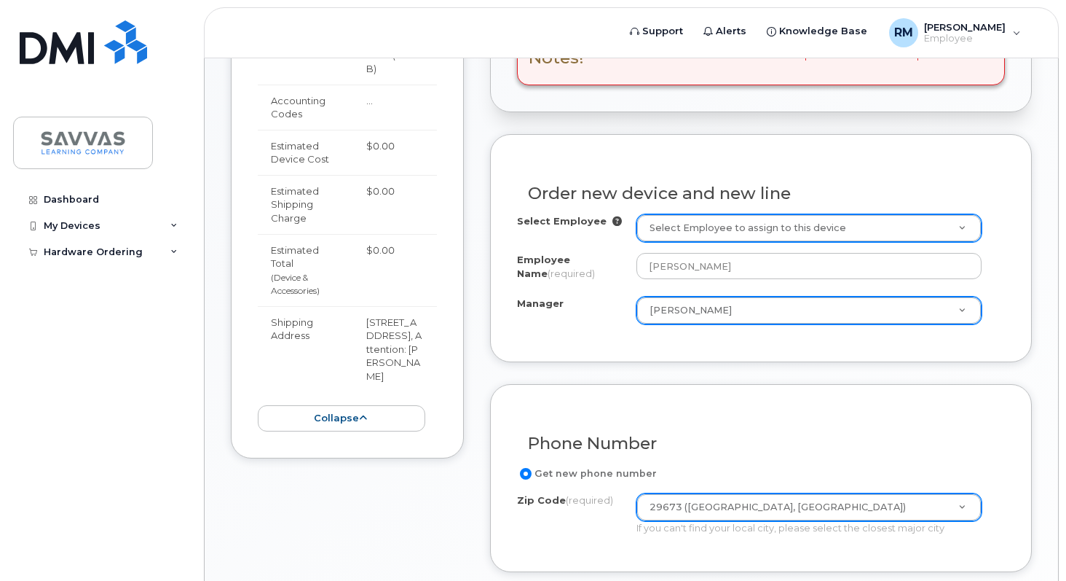
scroll to position [511, 0]
click at [390, 431] on button "collapse" at bounding box center [342, 417] width 168 height 27
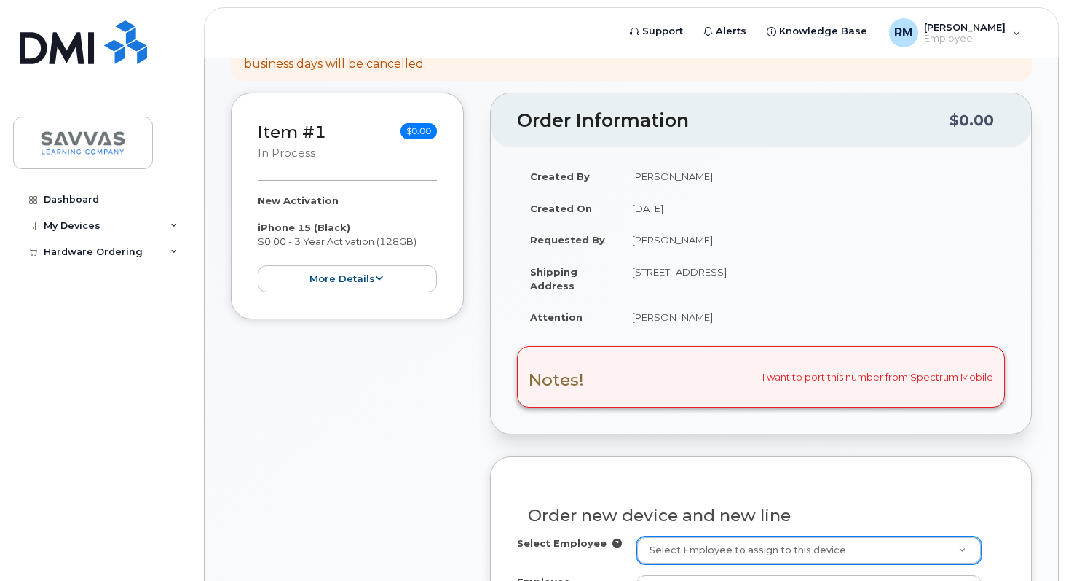
scroll to position [200, 0]
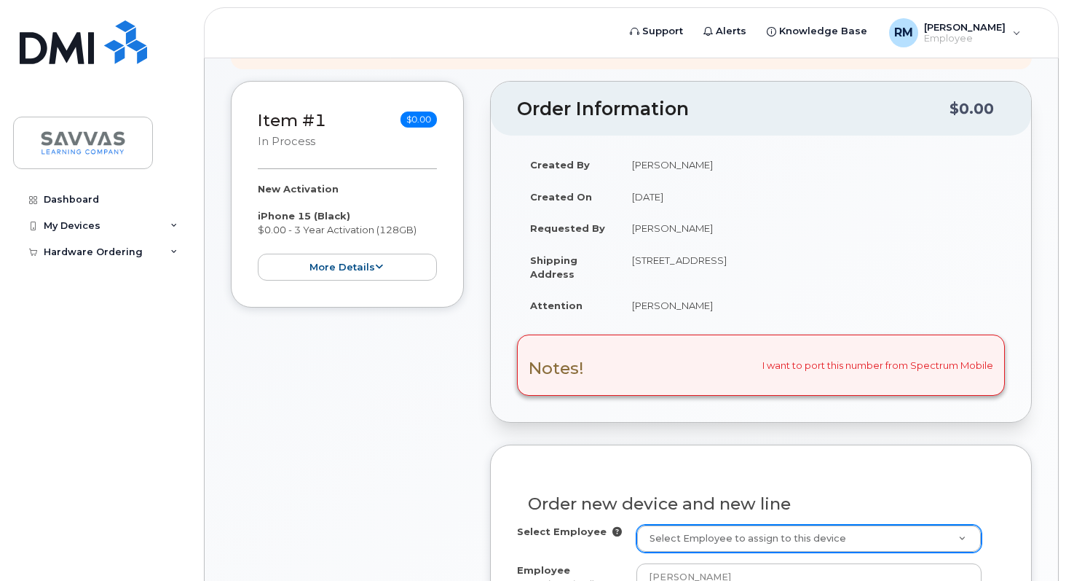
click at [759, 374] on div "Notes! I want to port this number from Spectrum Mobile" at bounding box center [761, 364] width 488 height 61
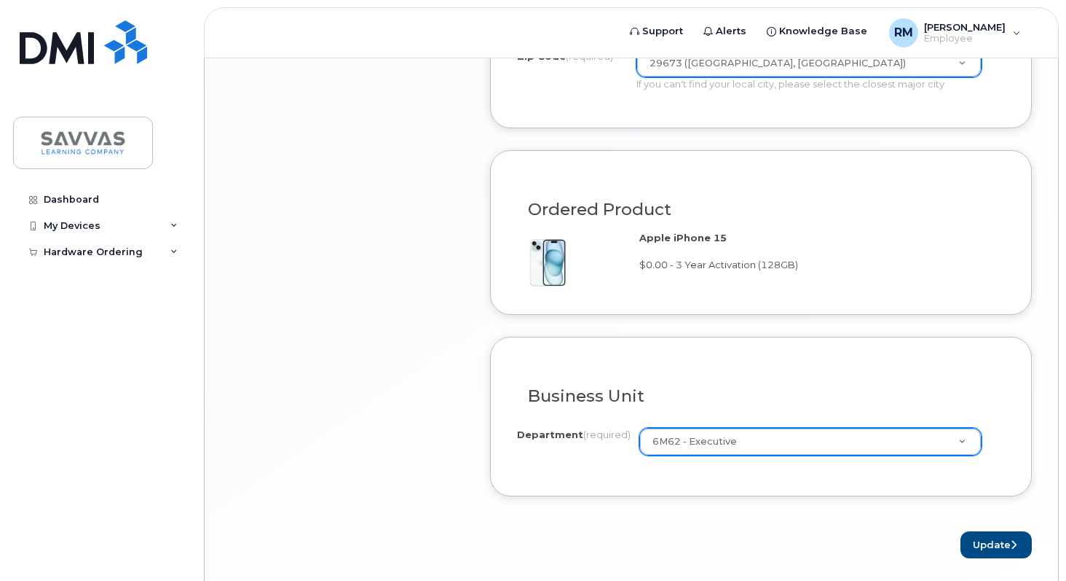
scroll to position [1009, 0]
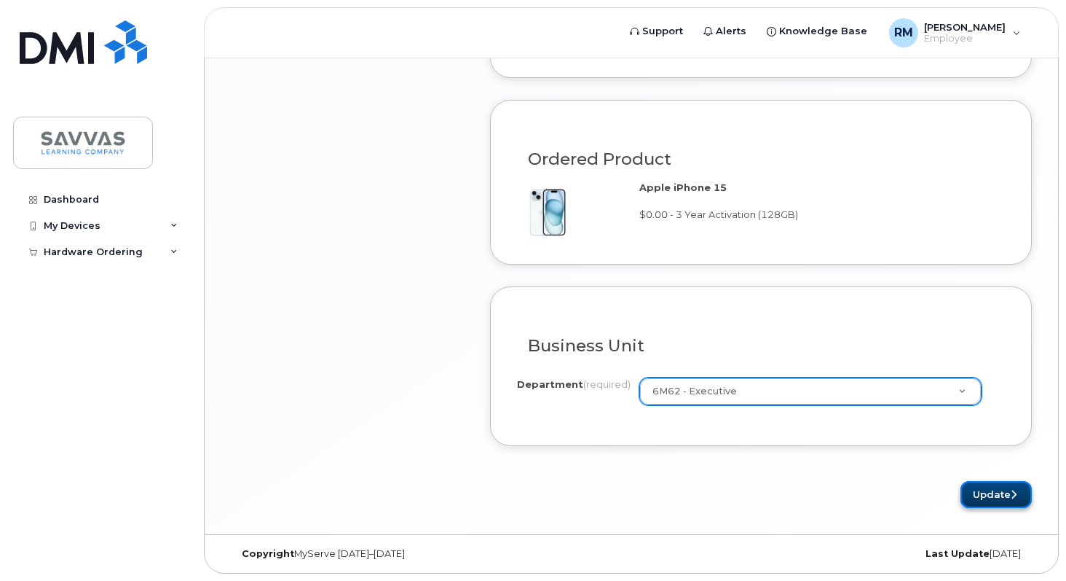
click at [994, 489] on button "Update" at bounding box center [996, 494] width 71 height 27
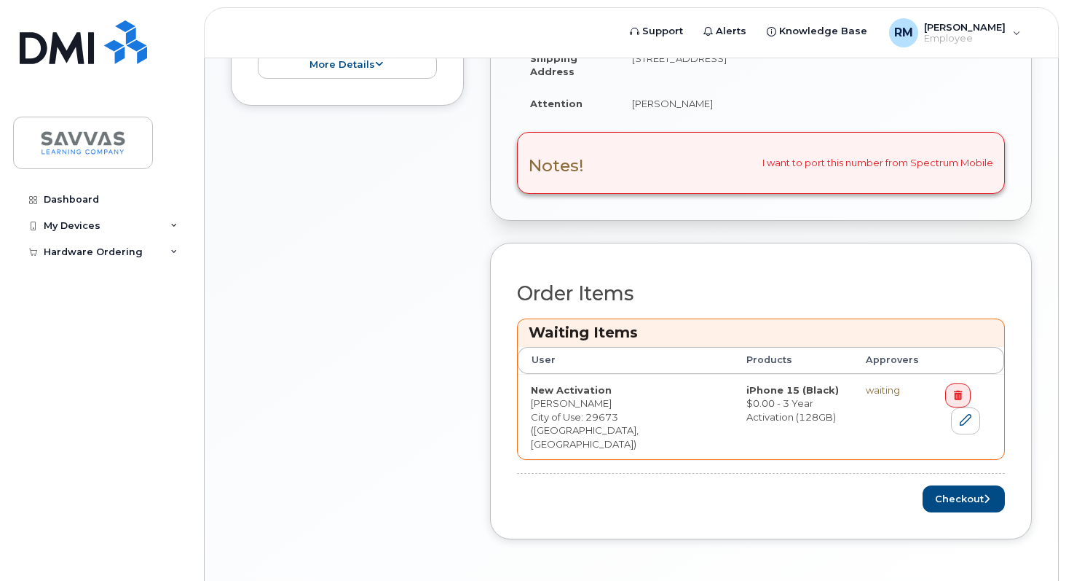
scroll to position [503, 0]
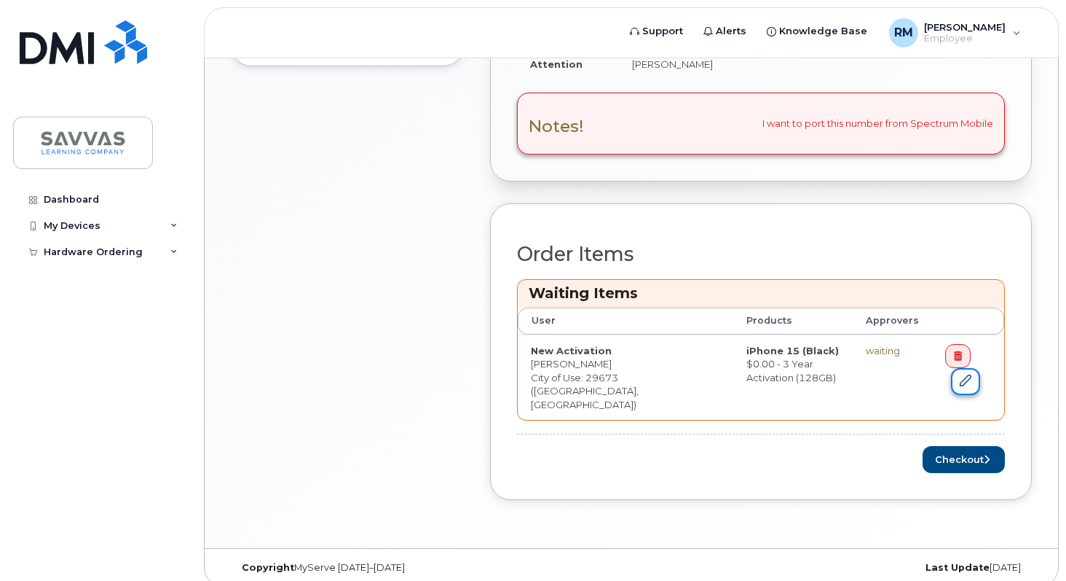
click at [960, 385] on icon at bounding box center [966, 380] width 12 height 12
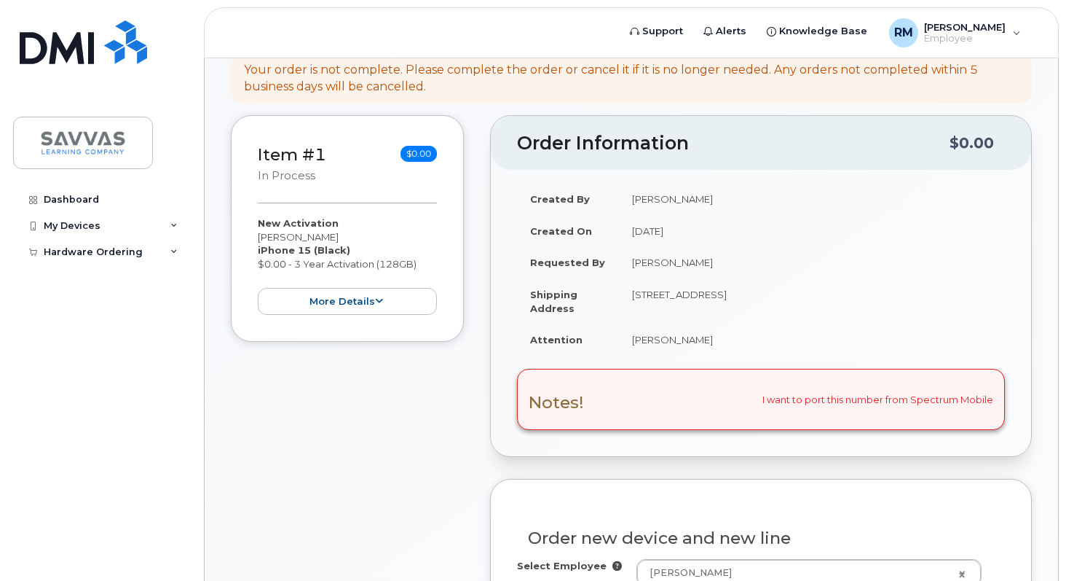
click at [806, 404] on div "Notes! I want to port this number from Spectrum Mobile" at bounding box center [761, 399] width 488 height 61
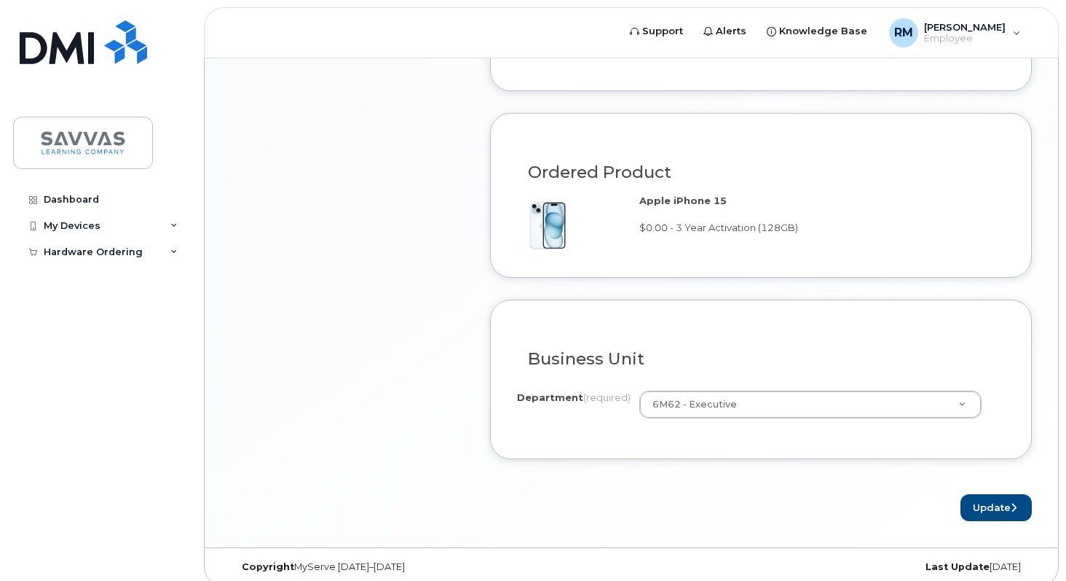
scroll to position [1009, 0]
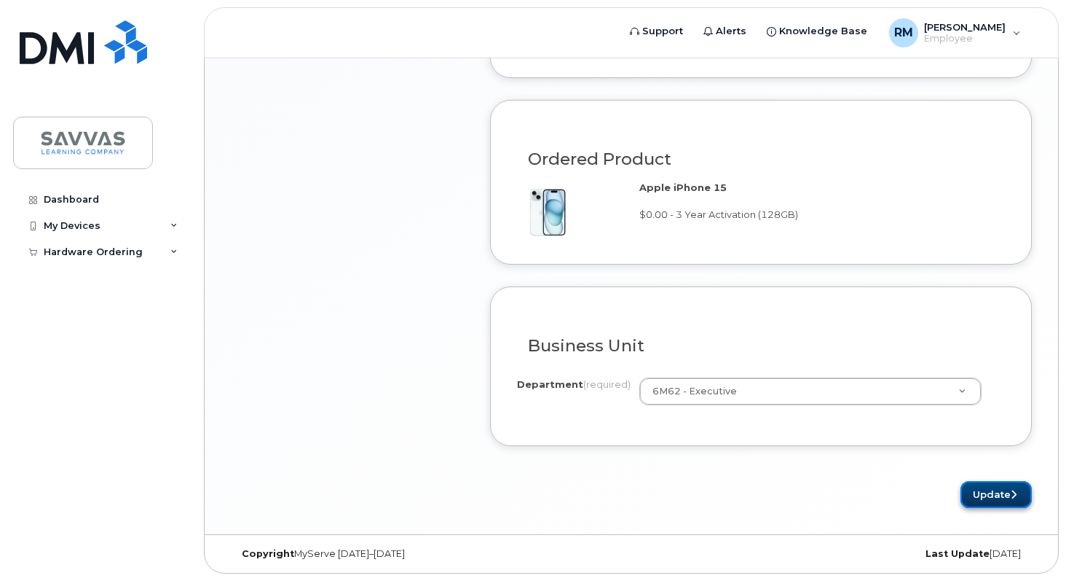
click at [984, 491] on button "Update" at bounding box center [996, 494] width 71 height 27
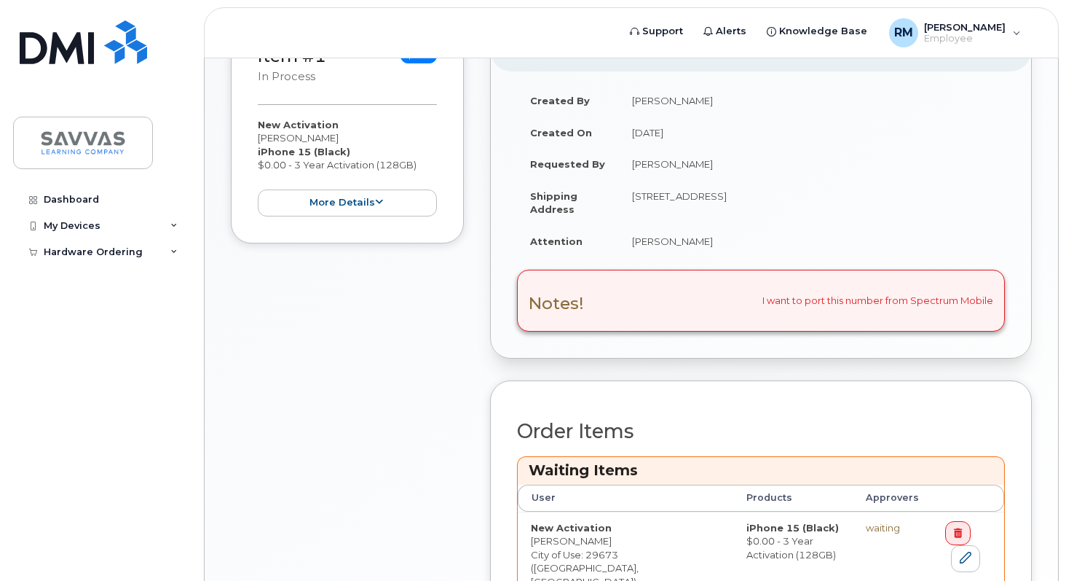
scroll to position [330, 0]
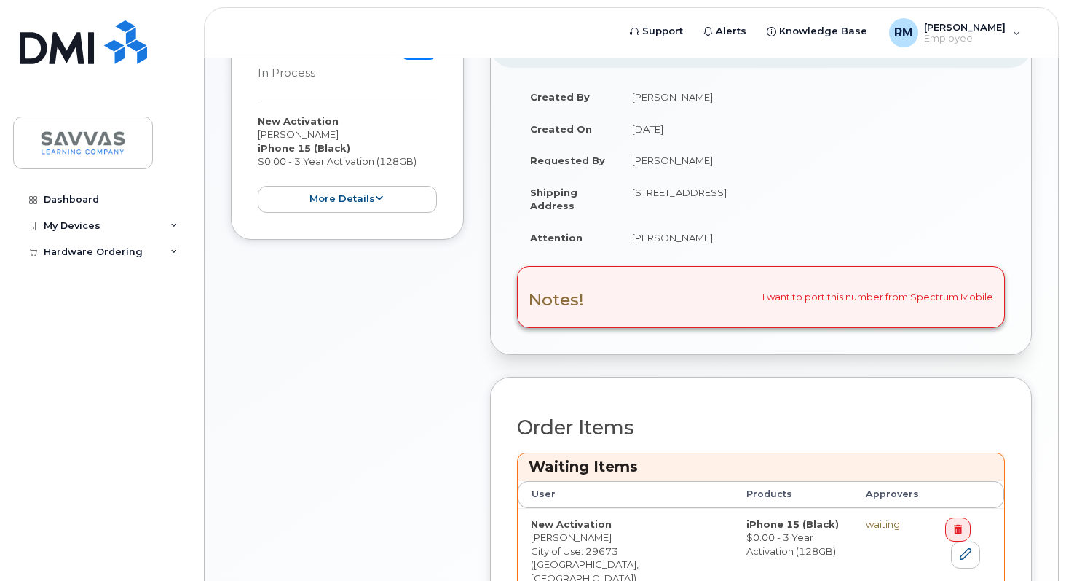
click at [808, 299] on div "Notes! I want to port this number from Spectrum Mobile" at bounding box center [761, 296] width 488 height 61
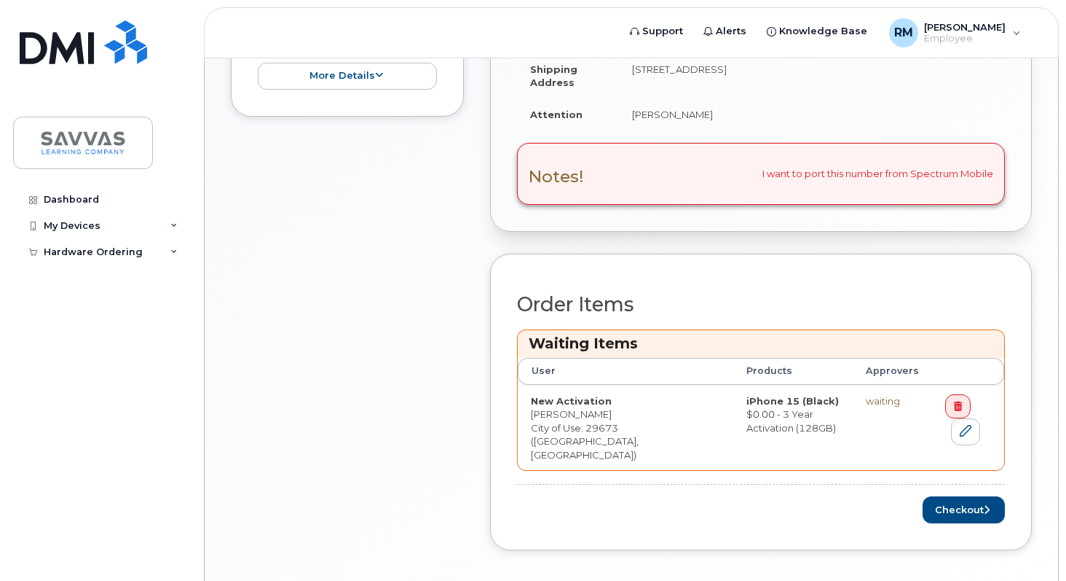
scroll to position [503, 0]
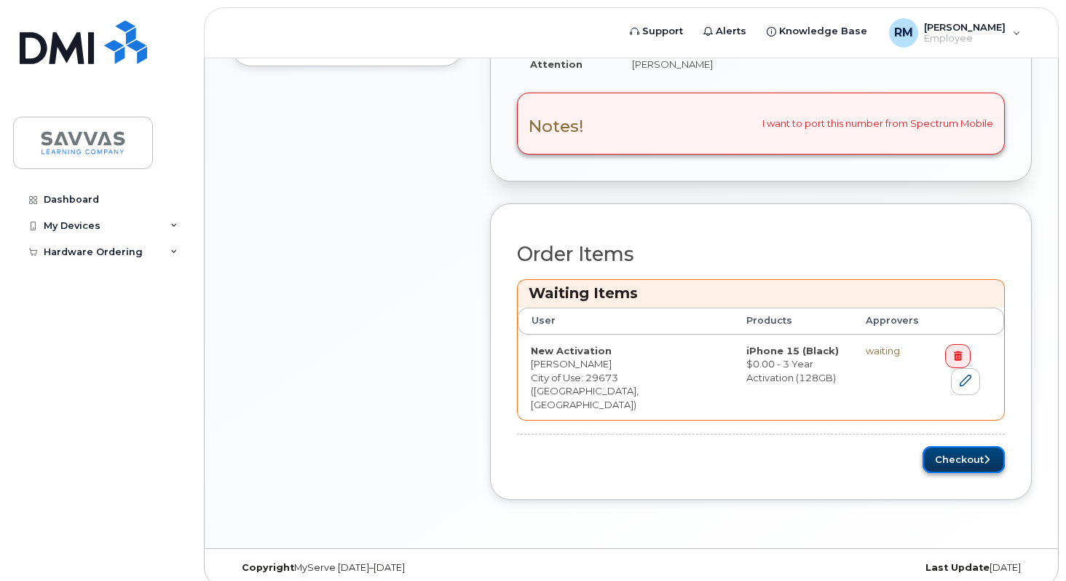
click at [954, 446] on button "Checkout" at bounding box center [964, 459] width 82 height 27
